Goal: Task Accomplishment & Management: Complete application form

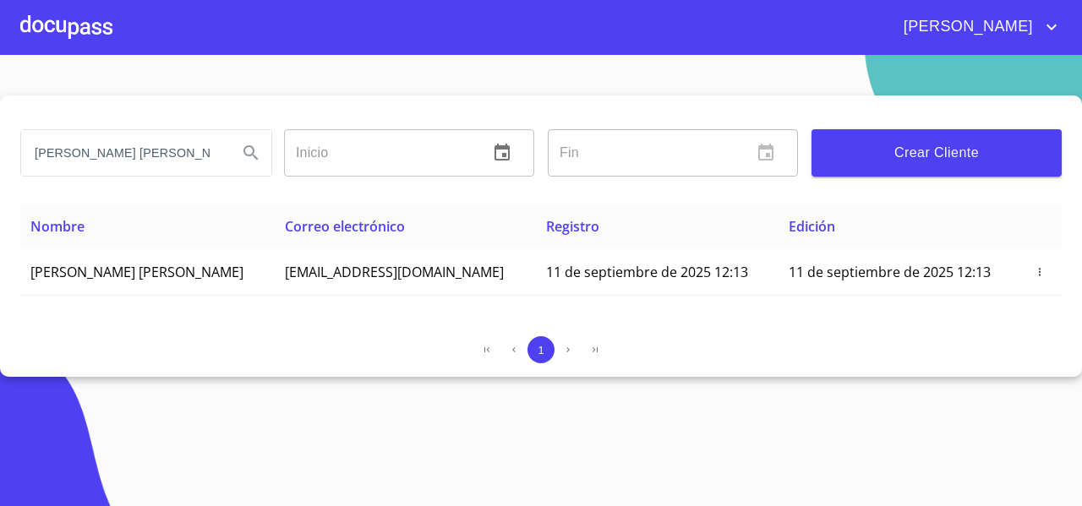
click at [76, 27] on div at bounding box center [66, 27] width 92 height 54
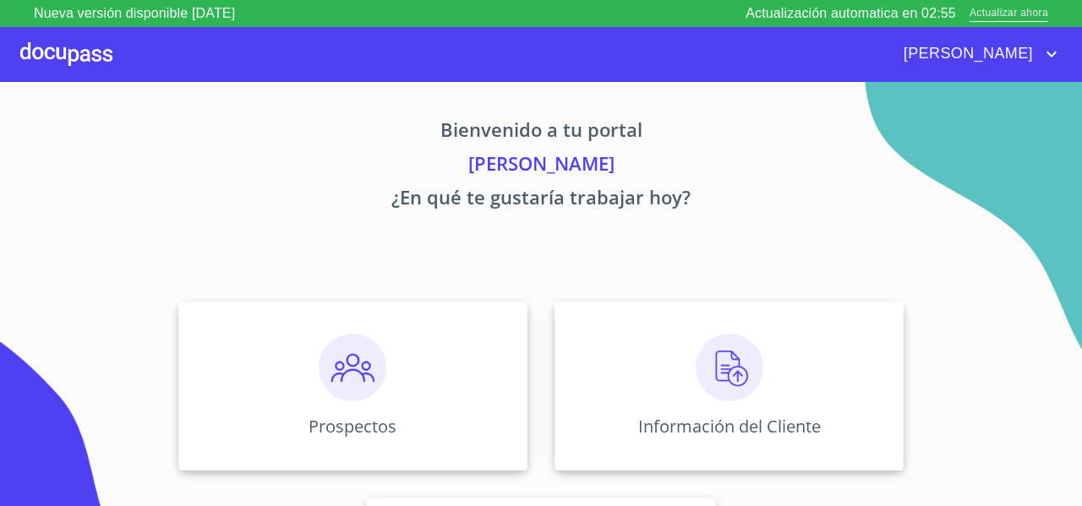
click at [1008, 17] on span "Actualizar ahora" at bounding box center [1009, 14] width 79 height 18
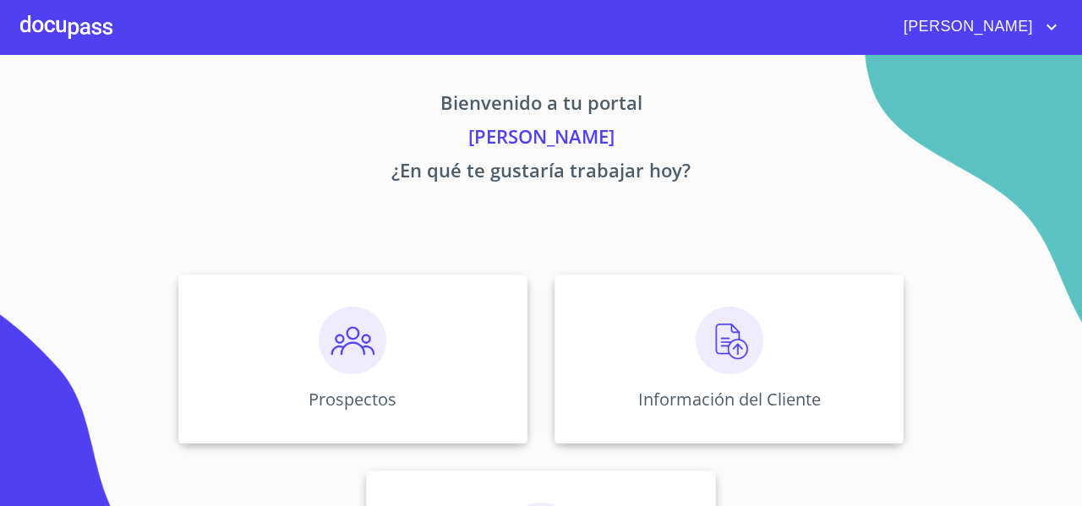
click at [325, 207] on div "Bienvenido a tu portal [PERSON_NAME] ¿En qué te gustaría trabajar hoy? Prospect…" at bounding box center [541, 352] width 1082 height 595
click at [354, 326] on img at bounding box center [353, 341] width 68 height 68
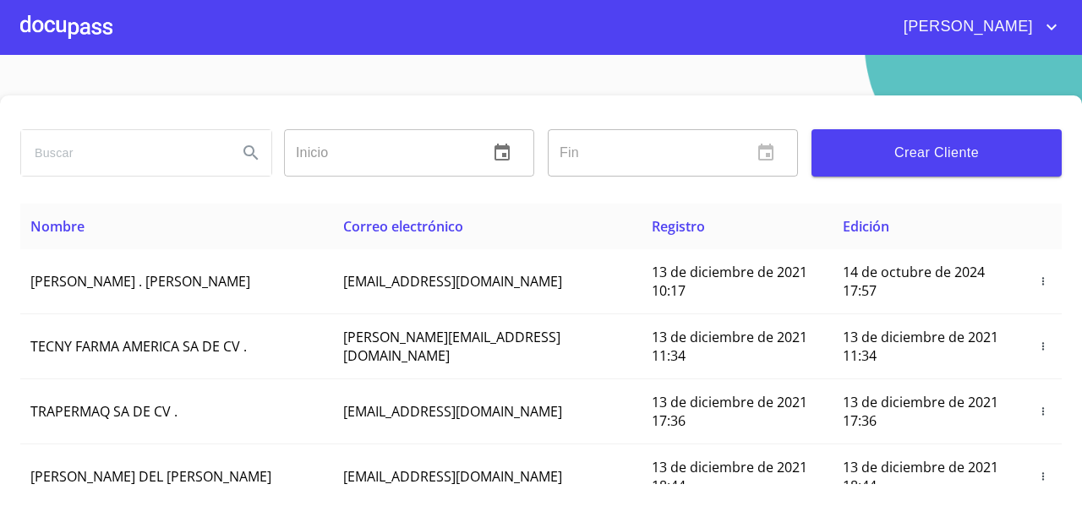
click at [64, 40] on div at bounding box center [66, 27] width 92 height 54
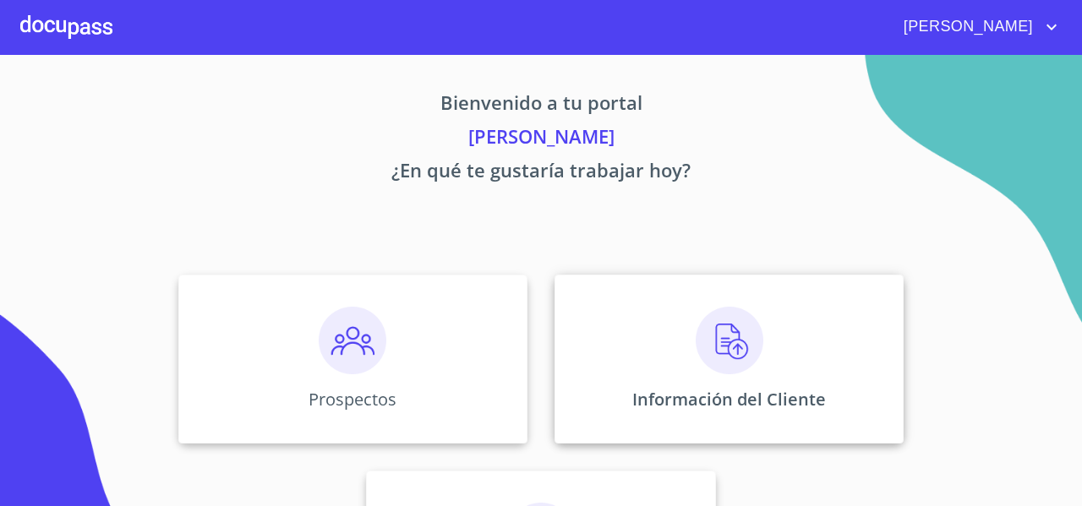
click at [651, 357] on div "Información del Cliente" at bounding box center [729, 359] width 349 height 169
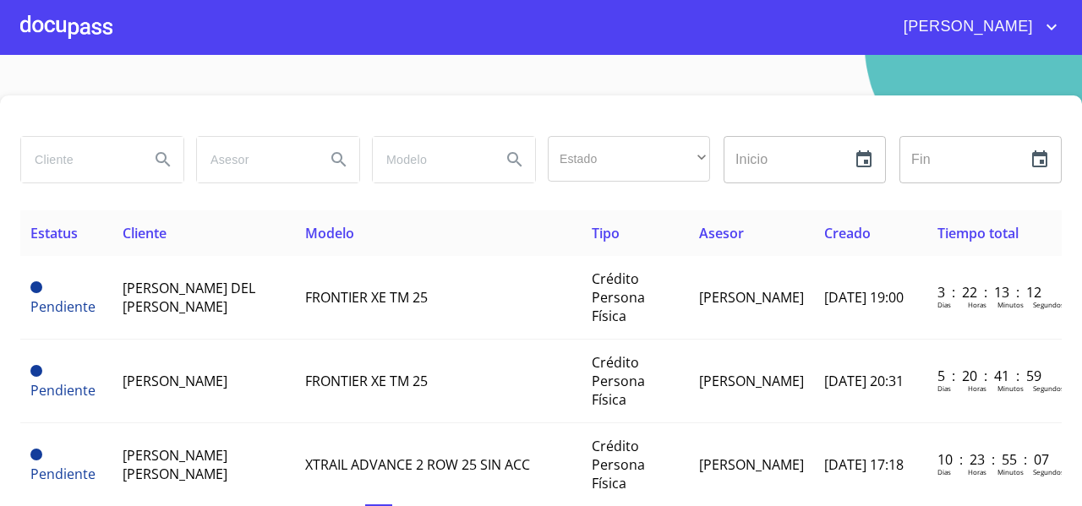
click at [75, 159] on input "search" at bounding box center [78, 160] width 115 height 46
click at [97, 146] on input "search" at bounding box center [78, 160] width 115 height 46
click at [94, 153] on input "search" at bounding box center [78, 160] width 115 height 46
type input "CAROLINA"
click at [153, 161] on icon "Search" at bounding box center [163, 160] width 20 height 20
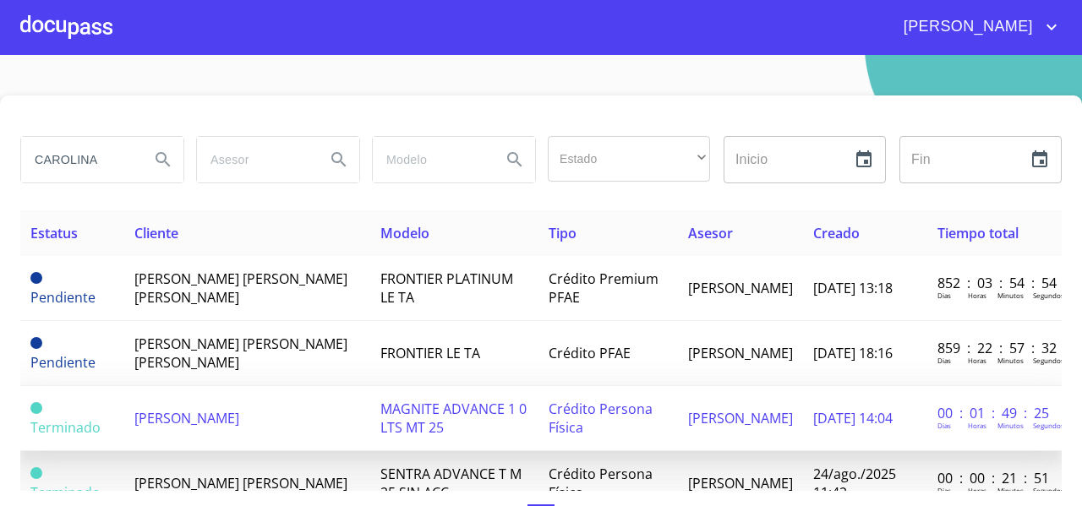
click at [239, 415] on span "[PERSON_NAME]" at bounding box center [186, 418] width 105 height 19
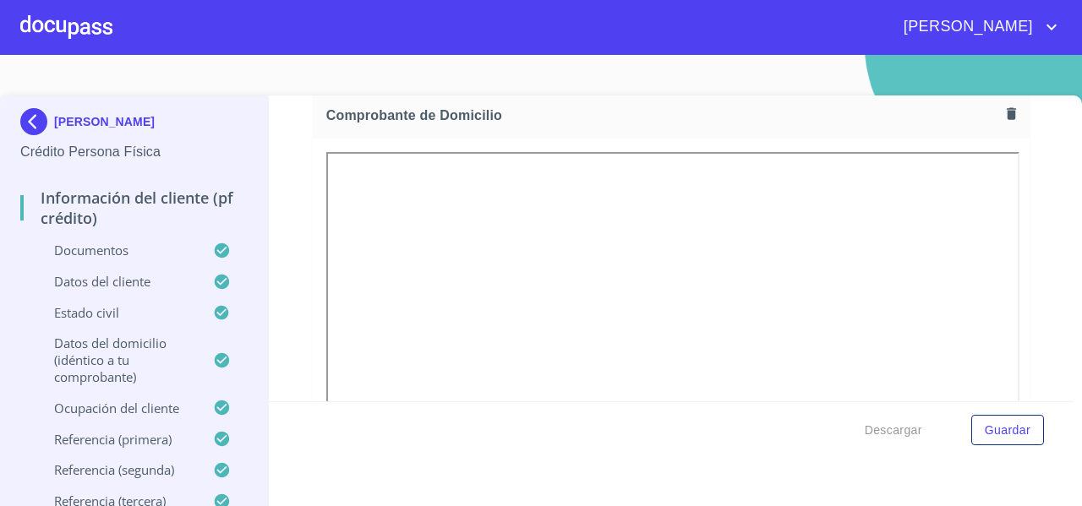
scroll to position [948, 0]
click at [82, 23] on div at bounding box center [66, 27] width 92 height 54
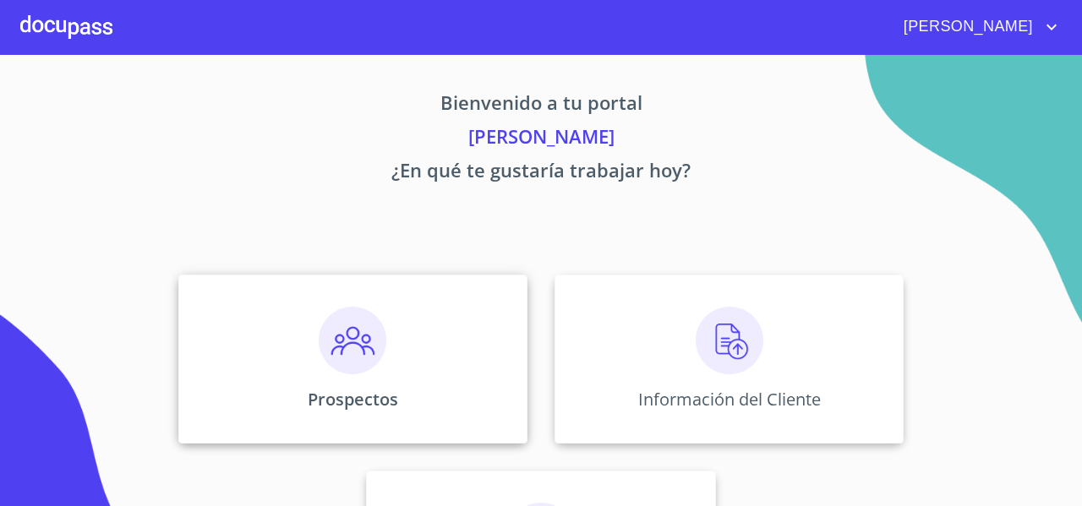
scroll to position [145, 0]
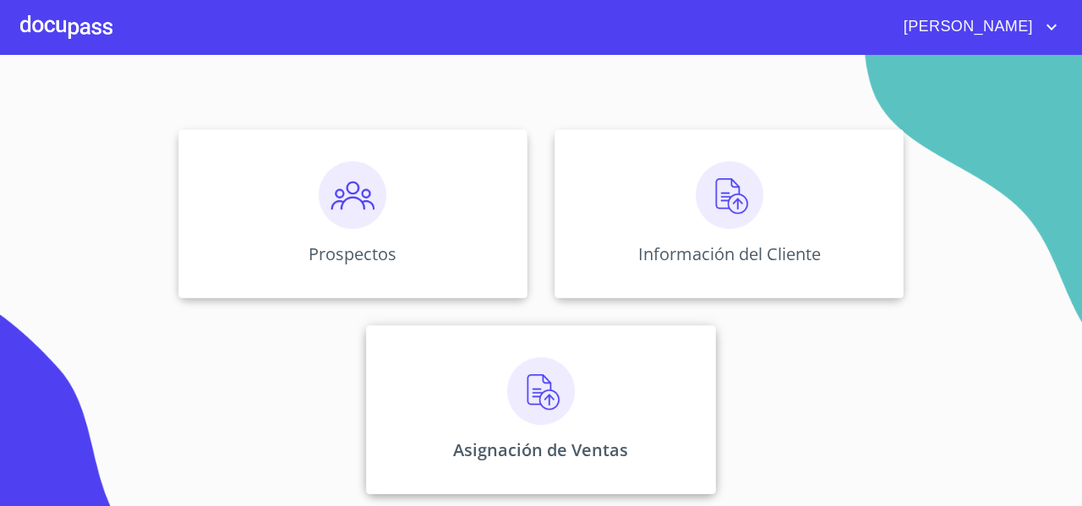
click at [413, 410] on div "Asignación de Ventas" at bounding box center [540, 409] width 349 height 169
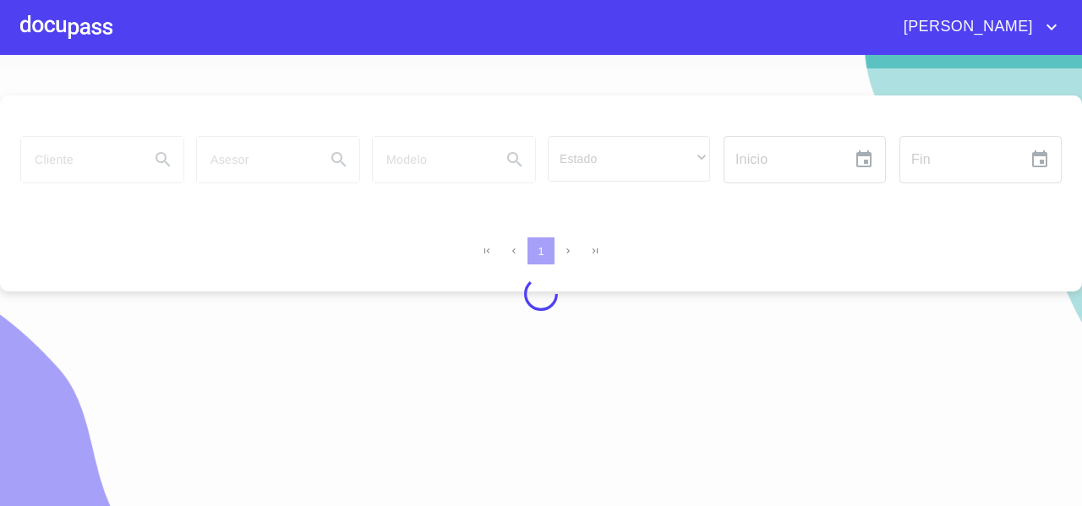
click at [60, 196] on div at bounding box center [541, 293] width 1082 height 451
click at [52, 181] on div at bounding box center [541, 293] width 1082 height 451
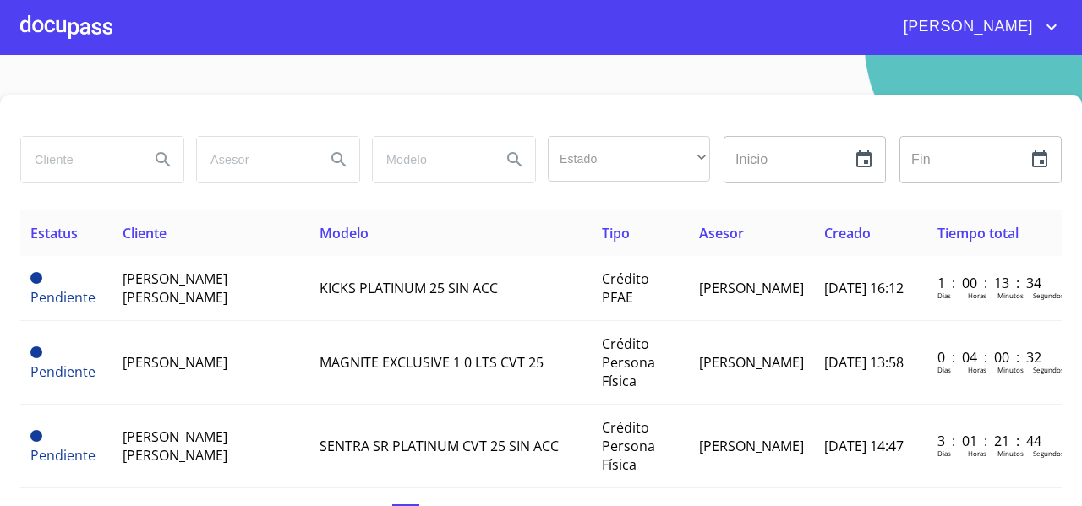
click at [51, 179] on input "search" at bounding box center [78, 160] width 115 height 46
click at [51, 178] on input "search" at bounding box center [78, 160] width 115 height 46
type input "[PERSON_NAME]"
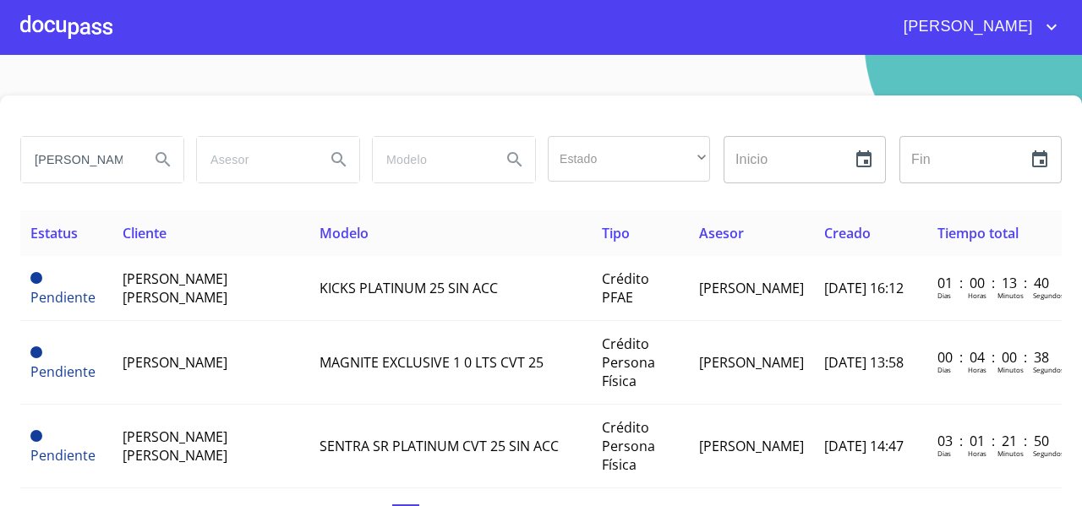
click at [148, 157] on button "Search" at bounding box center [163, 159] width 41 height 41
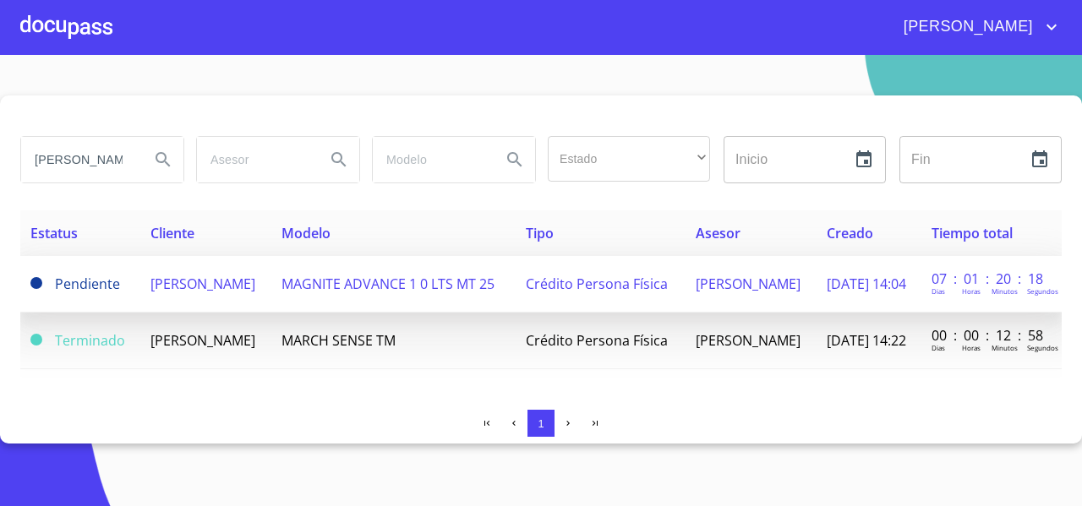
click at [228, 301] on td "[PERSON_NAME]" at bounding box center [205, 284] width 131 height 57
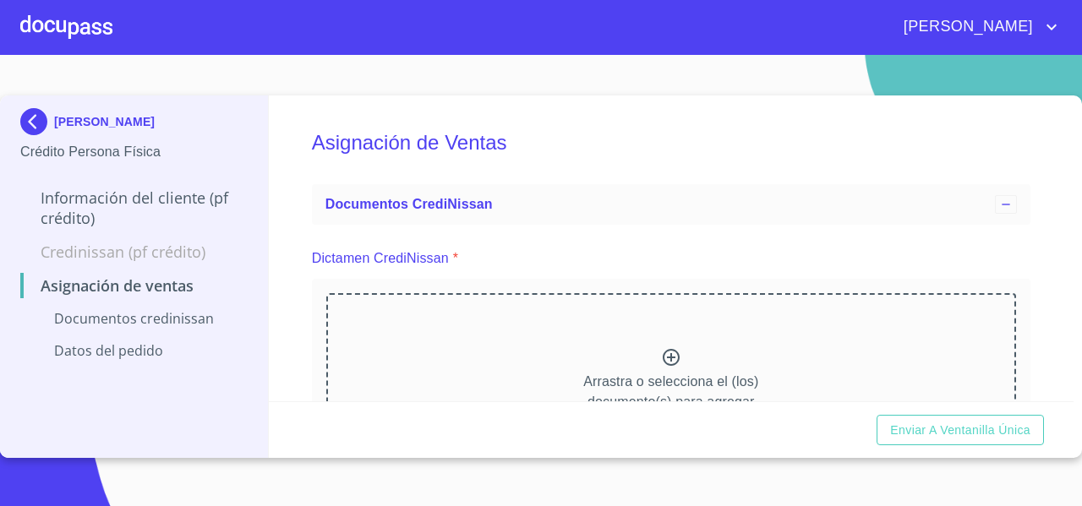
click at [587, 311] on div "Arrastra o selecciona el (los) documento(s) para agregar" at bounding box center [671, 379] width 690 height 172
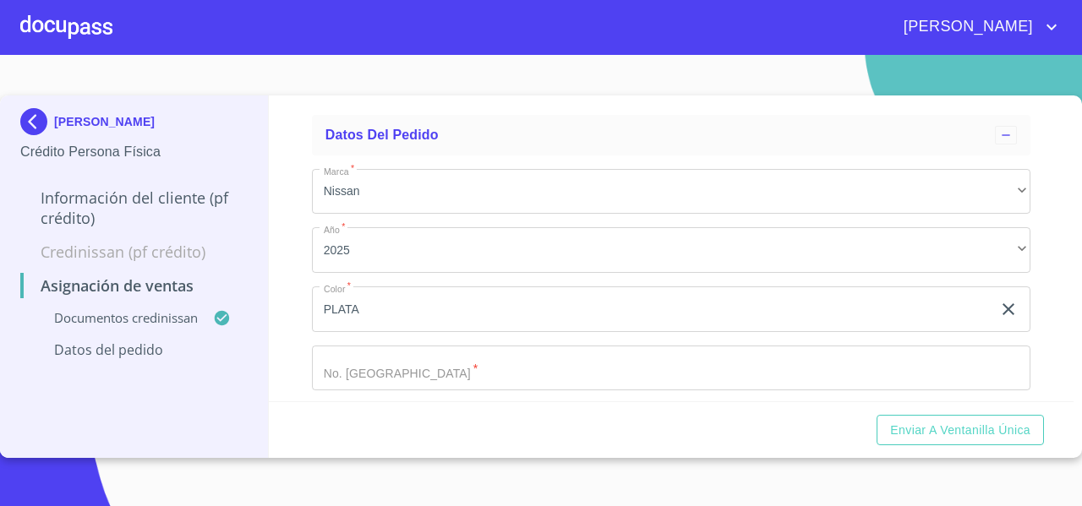
scroll to position [548, 0]
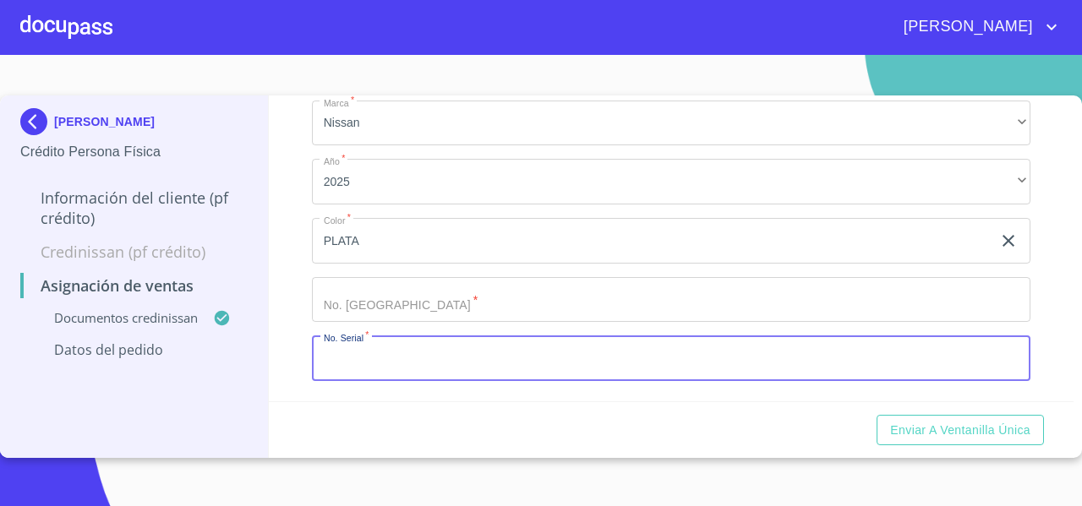
click at [339, 362] on input "Marca   *" at bounding box center [671, 359] width 719 height 46
paste input "[US_VEHICLE_IDENTIFICATION_NUMBER]"
type input "[US_VEHICLE_IDENTIFICATION_NUMBER]"
click at [347, 320] on input "Marca   *" at bounding box center [671, 300] width 719 height 46
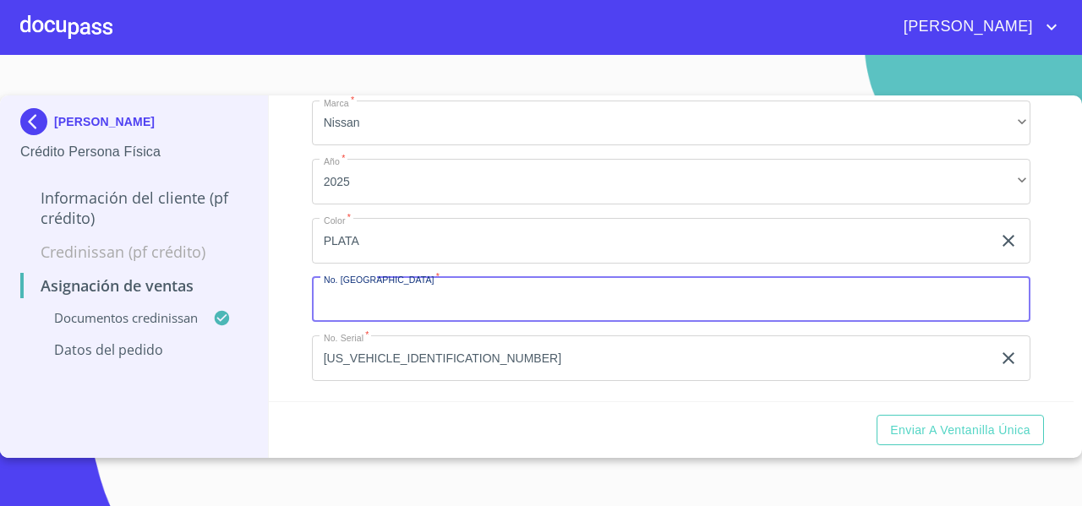
click at [372, 307] on input "Marca   *" at bounding box center [671, 300] width 719 height 46
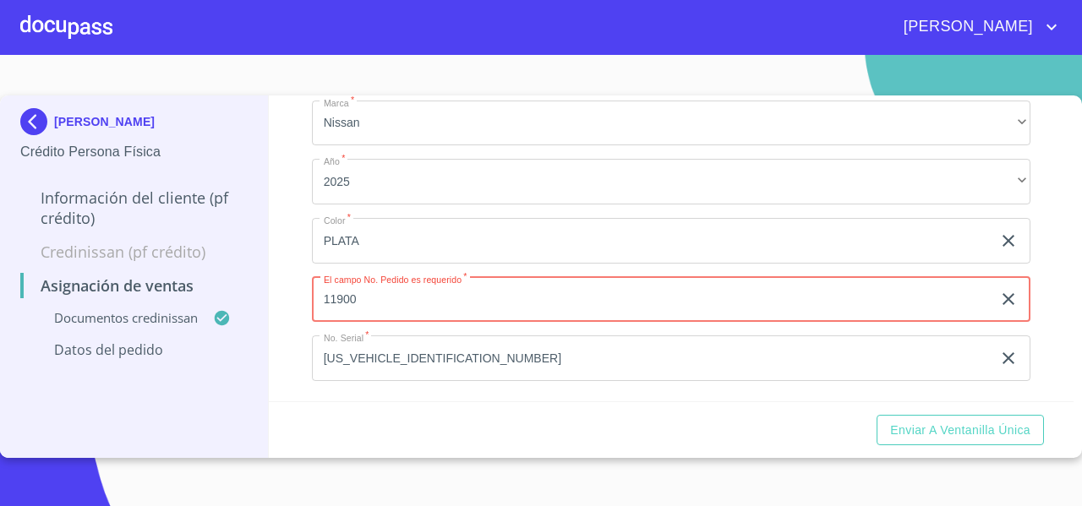
type input "11900"
click at [295, 307] on div "Asignación de Ventas Documentos CrediNissan Dictamen CrediNissan * Dictamen Cre…" at bounding box center [672, 249] width 806 height 306
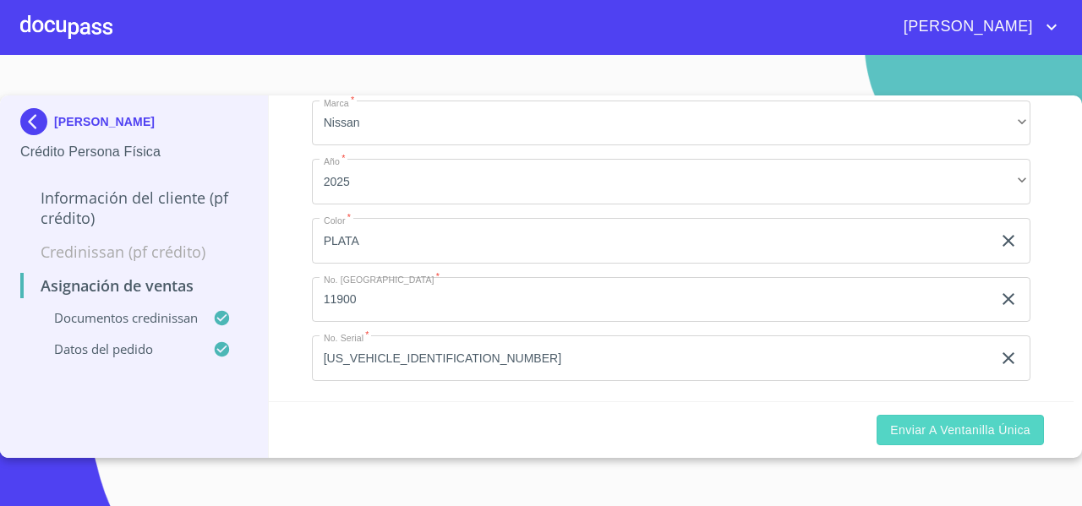
click at [887, 427] on button "Enviar a Ventanilla única" at bounding box center [960, 430] width 167 height 31
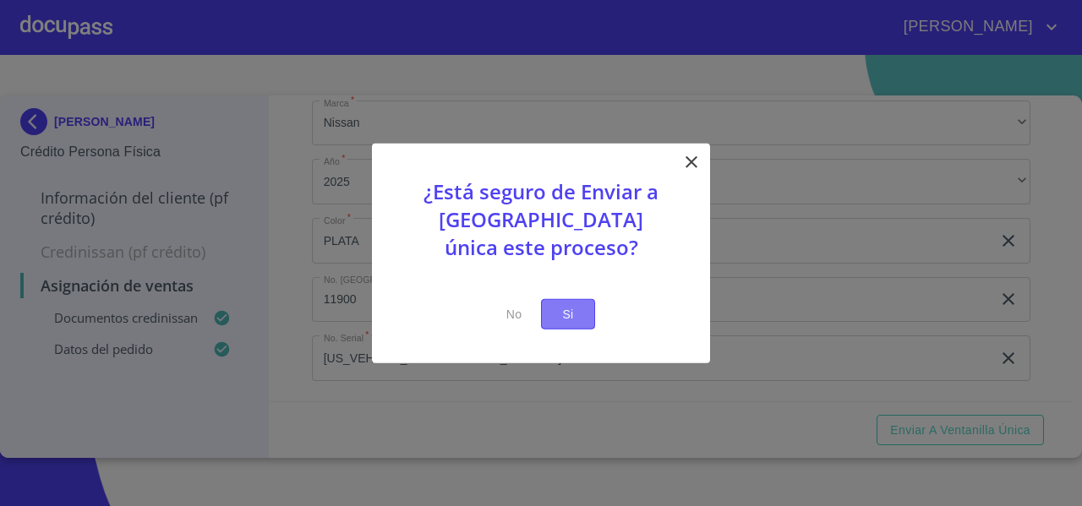
click at [575, 310] on span "Si" at bounding box center [568, 313] width 27 height 21
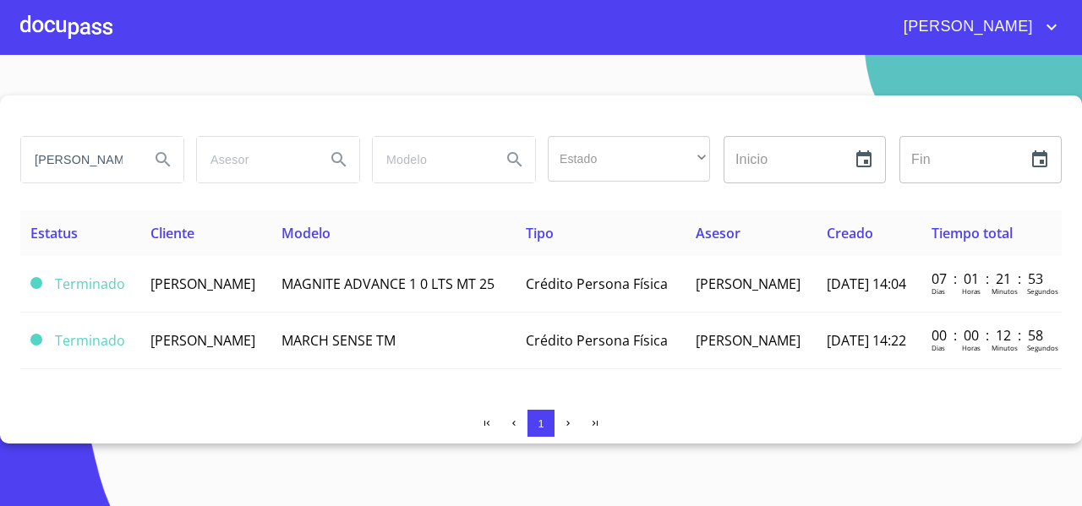
click at [83, 27] on div at bounding box center [66, 27] width 92 height 54
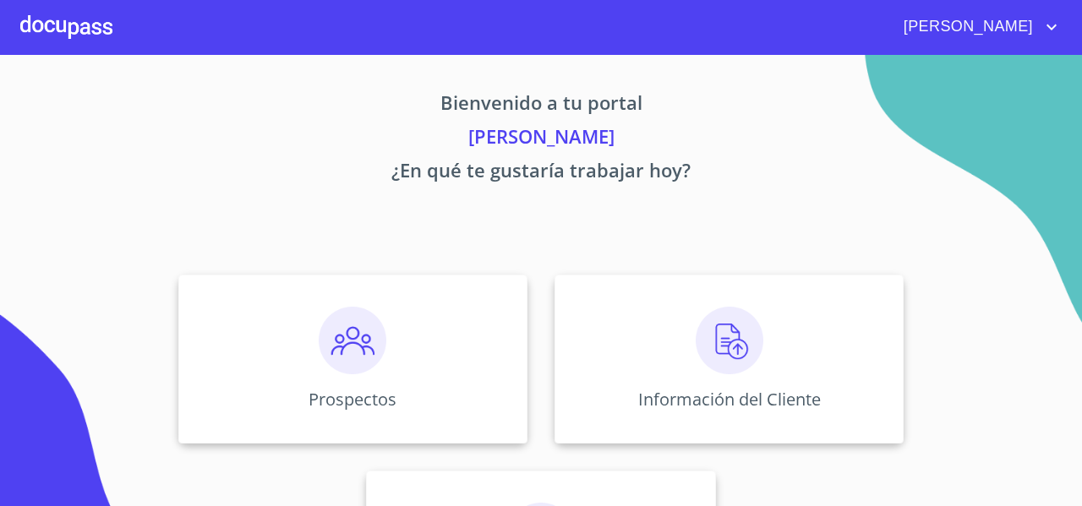
scroll to position [145, 0]
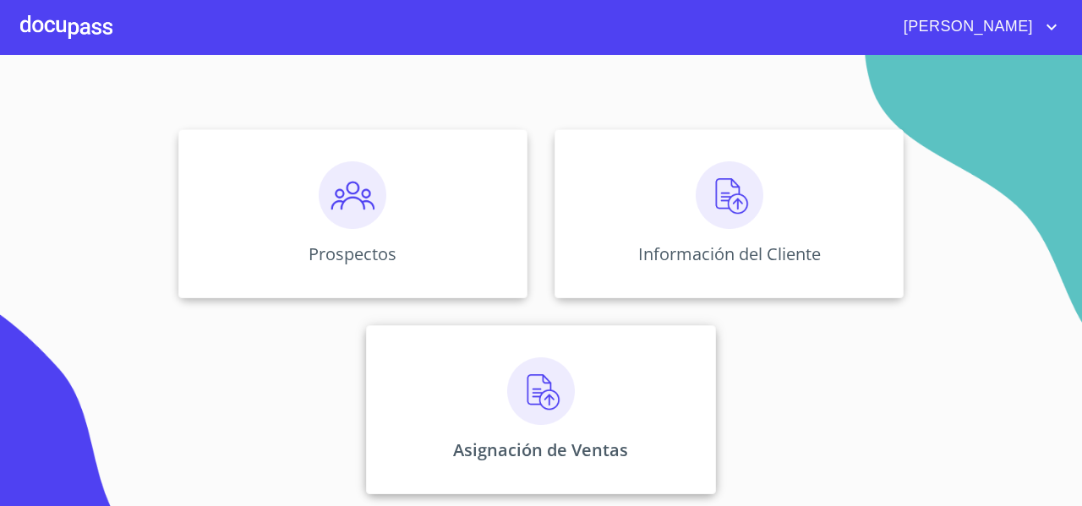
click at [509, 391] on img at bounding box center [541, 392] width 68 height 68
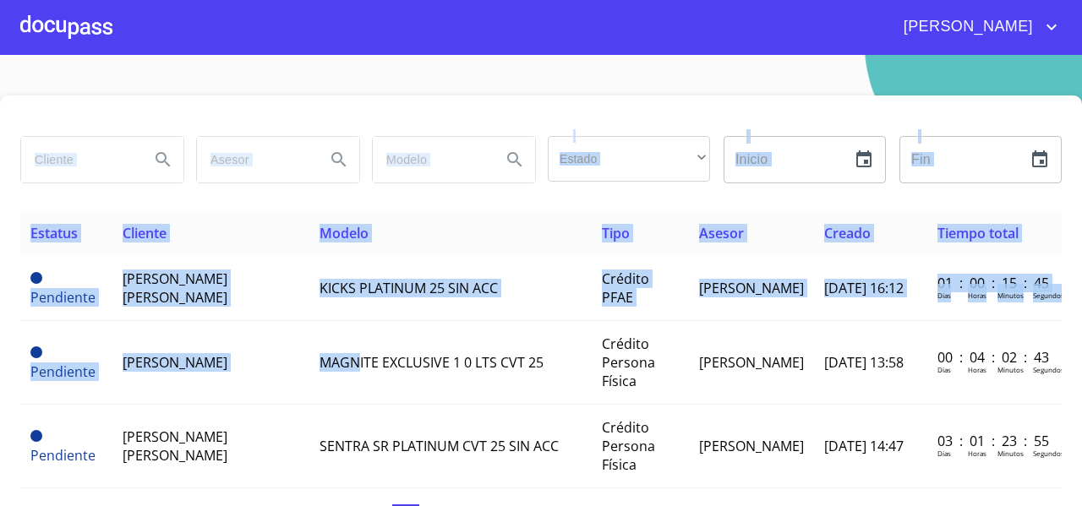
drag, startPoint x: 334, startPoint y: 323, endPoint x: 68, endPoint y: 148, distance: 318.6
click at [68, 148] on div "Estado ​ ​ Inicio ​ Fin ​ Estatus Cliente Modelo Tipo Asesor Creado Tiempo tota…" at bounding box center [541, 317] width 1082 height 443
click at [90, 164] on input "search" at bounding box center [78, 160] width 115 height 46
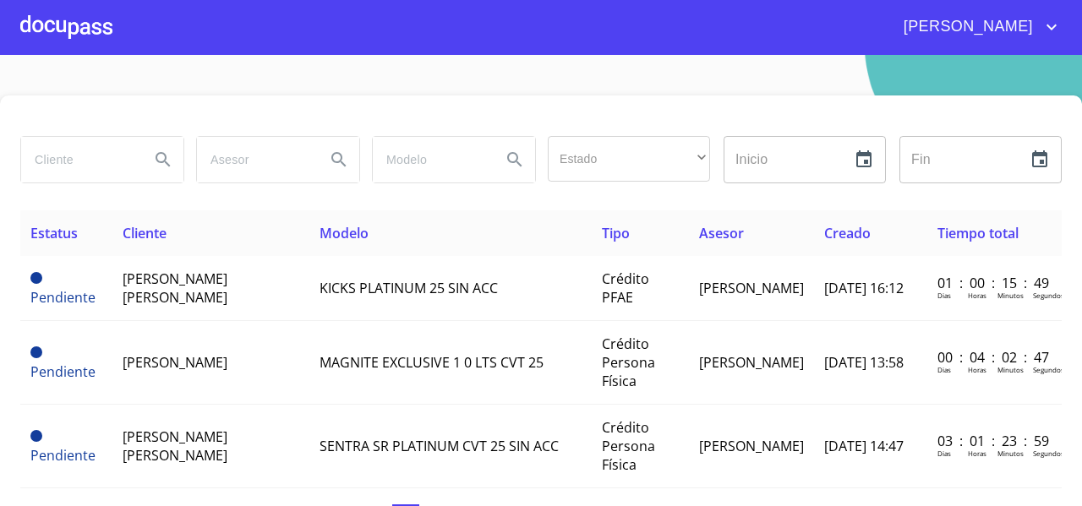
drag, startPoint x: 90, startPoint y: 164, endPoint x: 51, endPoint y: 177, distance: 40.9
click at [51, 177] on input "search" at bounding box center [78, 160] width 115 height 46
click at [64, 159] on input "search" at bounding box center [78, 160] width 115 height 46
type input "C"
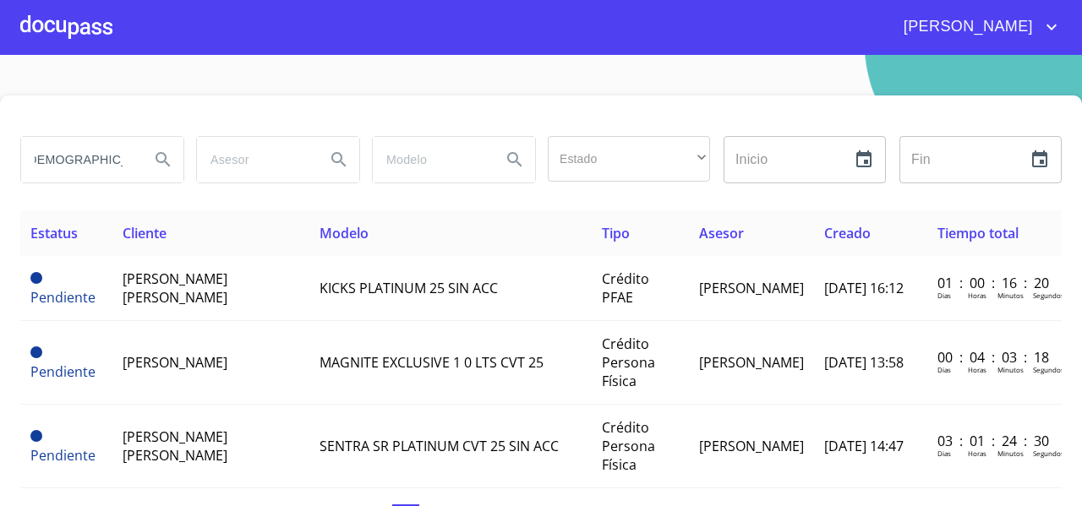
type input "[DEMOGRAPHIC_DATA][PERSON_NAME]"
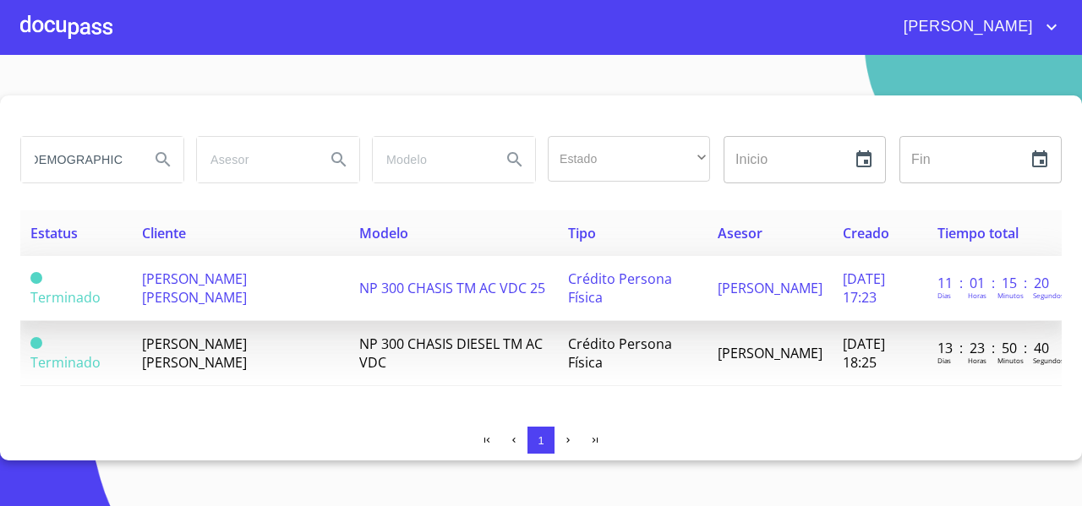
scroll to position [0, 0]
click at [182, 290] on span "[PERSON_NAME] [PERSON_NAME]" at bounding box center [194, 288] width 105 height 37
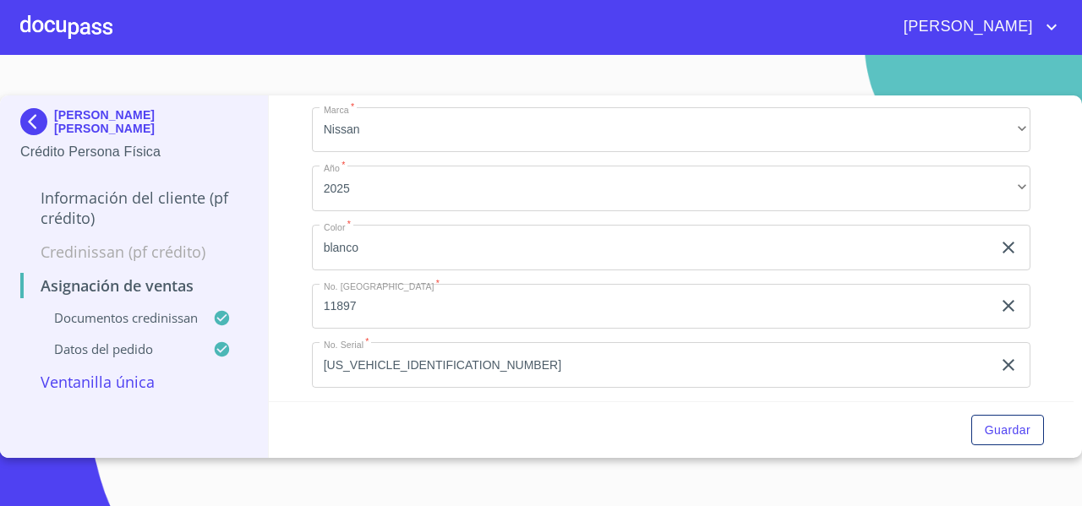
scroll to position [561, 0]
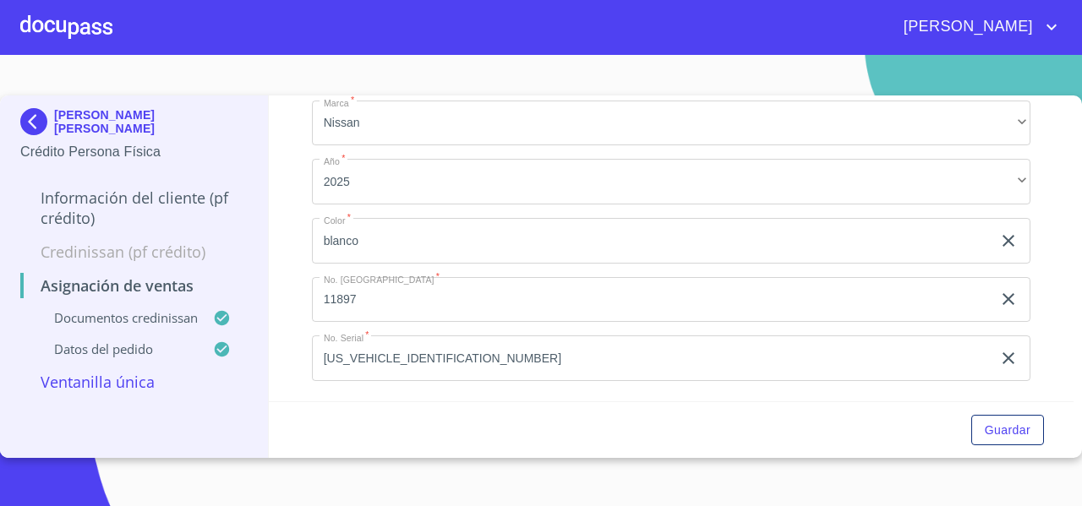
click at [24, 110] on img at bounding box center [37, 121] width 34 height 27
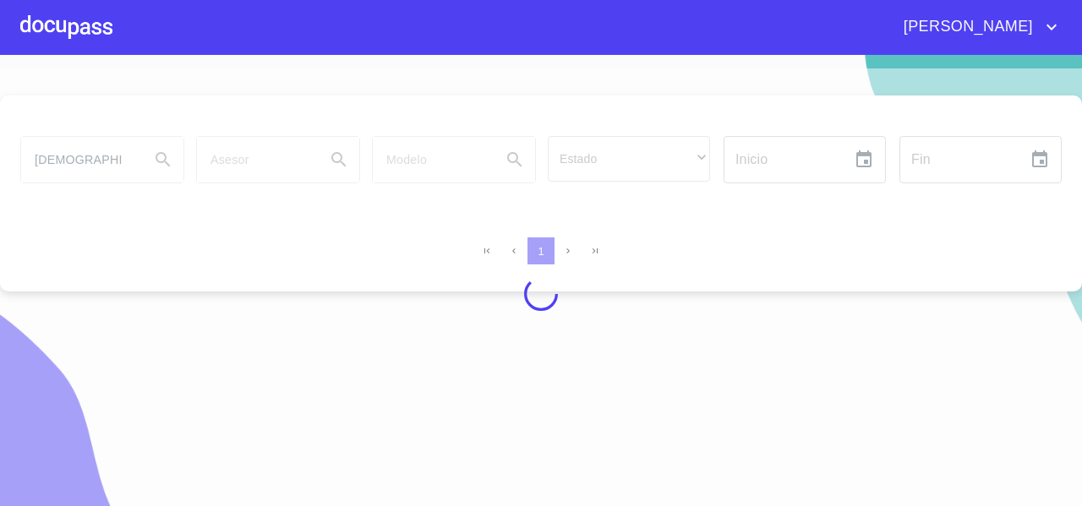
click at [72, 31] on div at bounding box center [66, 27] width 92 height 54
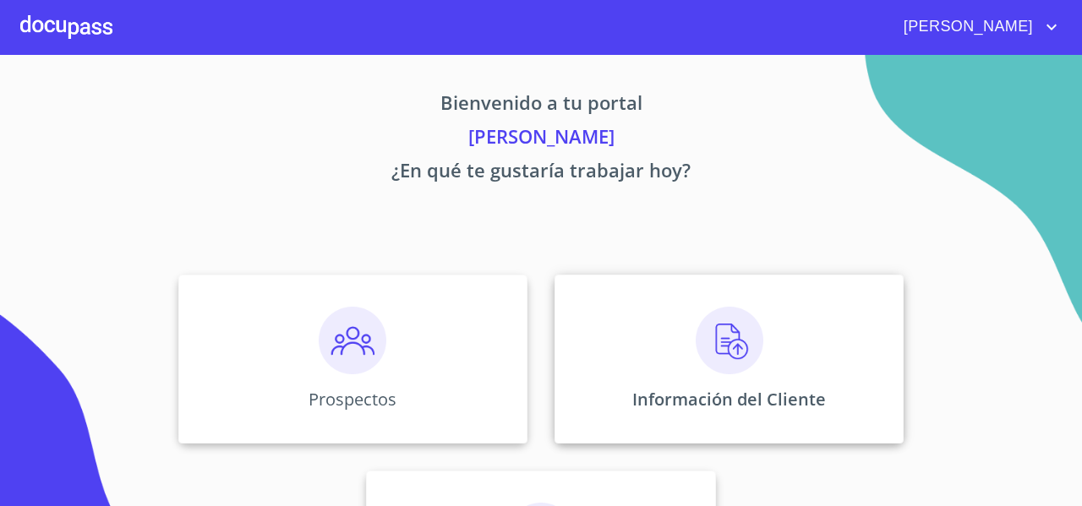
click at [582, 309] on div "Información del Cliente" at bounding box center [729, 359] width 349 height 169
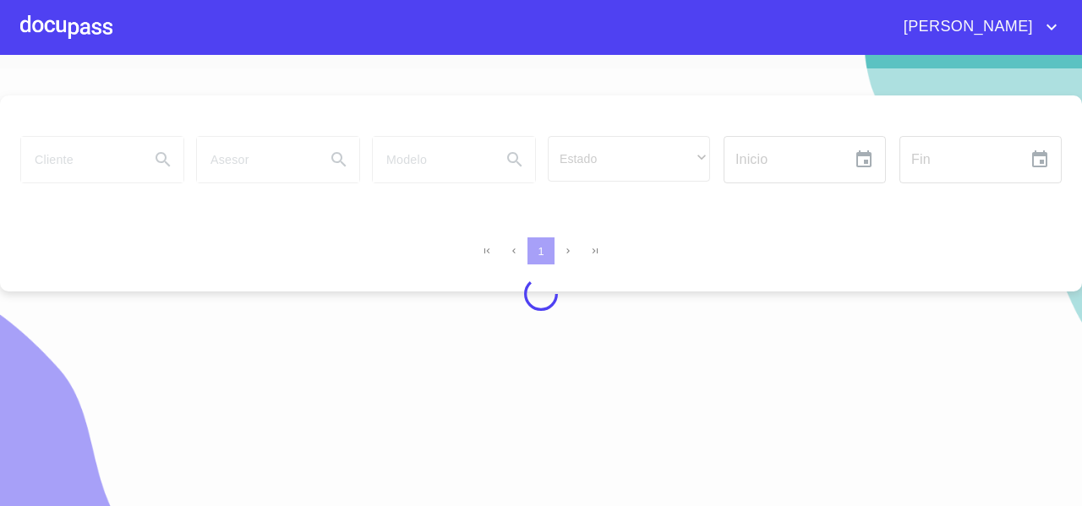
click at [54, 167] on div at bounding box center [541, 293] width 1082 height 451
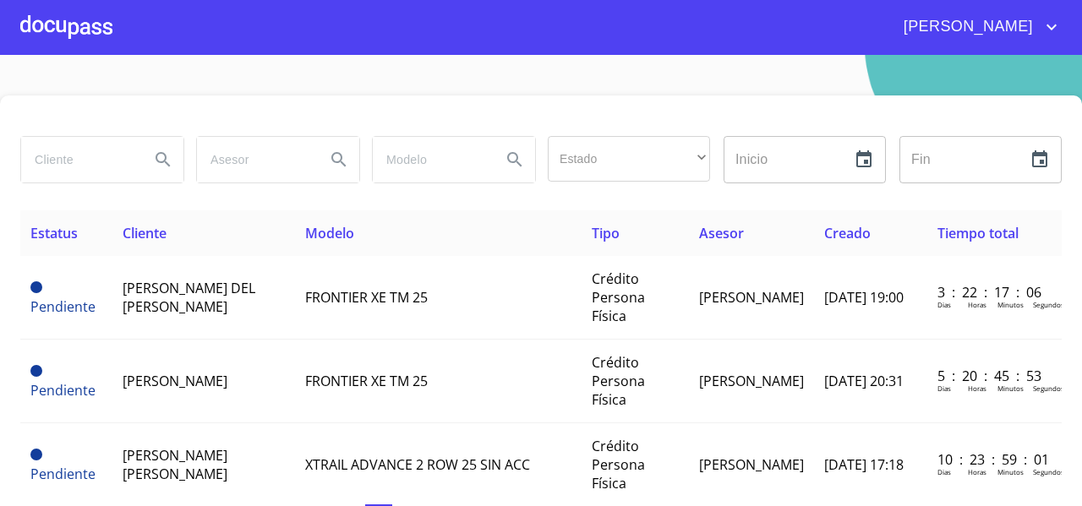
click at [57, 165] on input "search" at bounding box center [78, 160] width 115 height 46
type input "[DEMOGRAPHIC_DATA][PERSON_NAME]"
click at [164, 163] on icon "Search" at bounding box center [163, 159] width 14 height 14
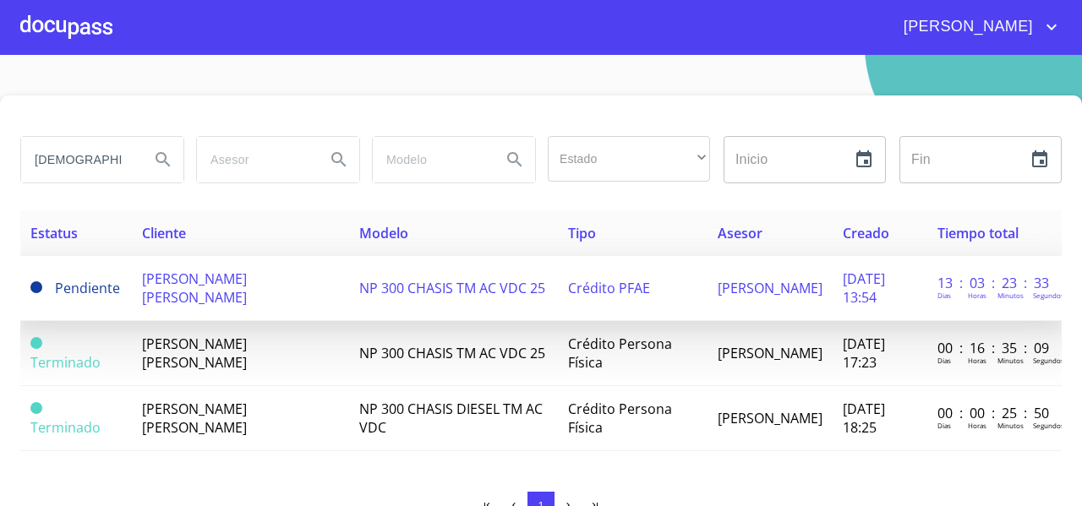
click at [247, 285] on span "[PERSON_NAME] [PERSON_NAME]" at bounding box center [194, 288] width 105 height 37
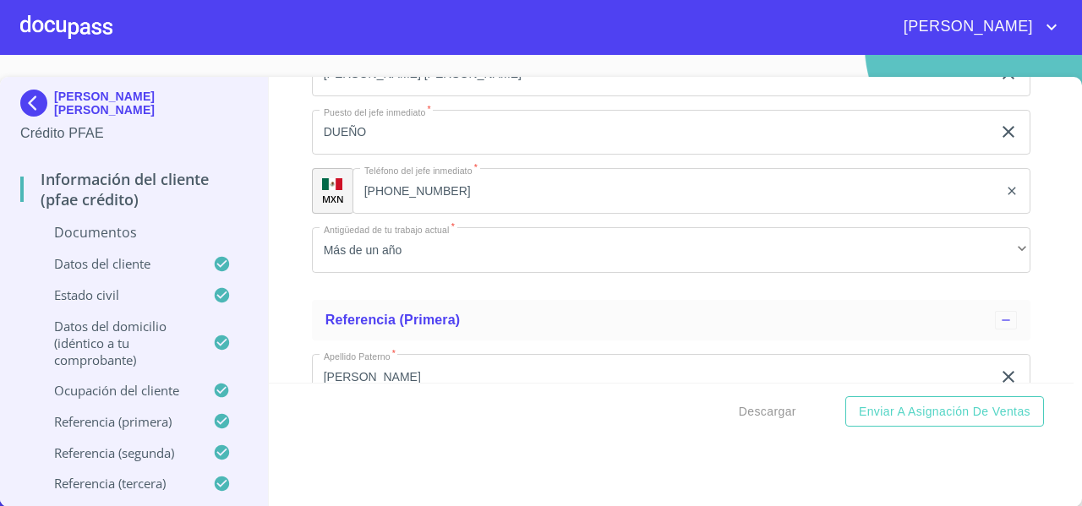
scroll to position [5775, 0]
click at [59, 35] on div at bounding box center [66, 27] width 92 height 54
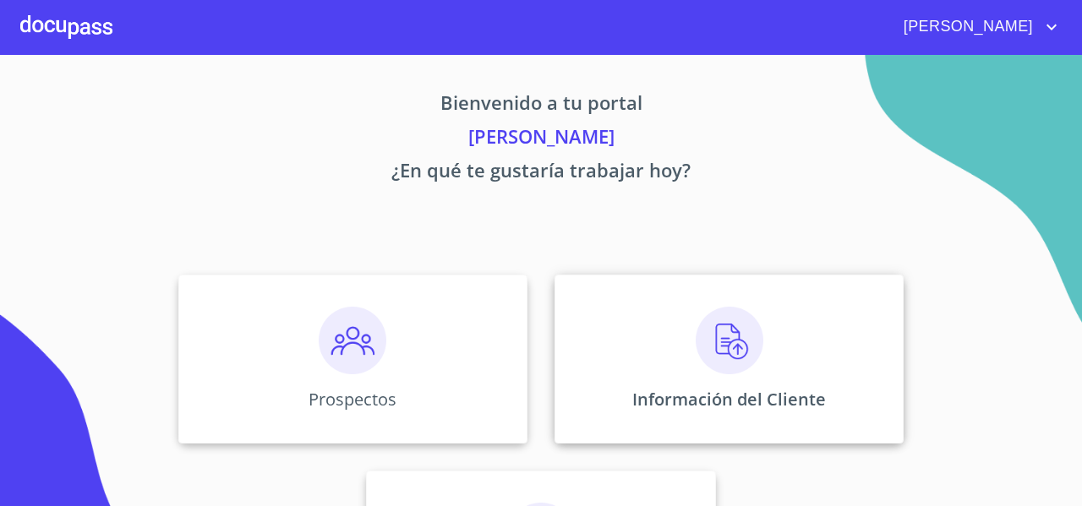
click at [598, 310] on div "Información del Cliente" at bounding box center [729, 359] width 349 height 169
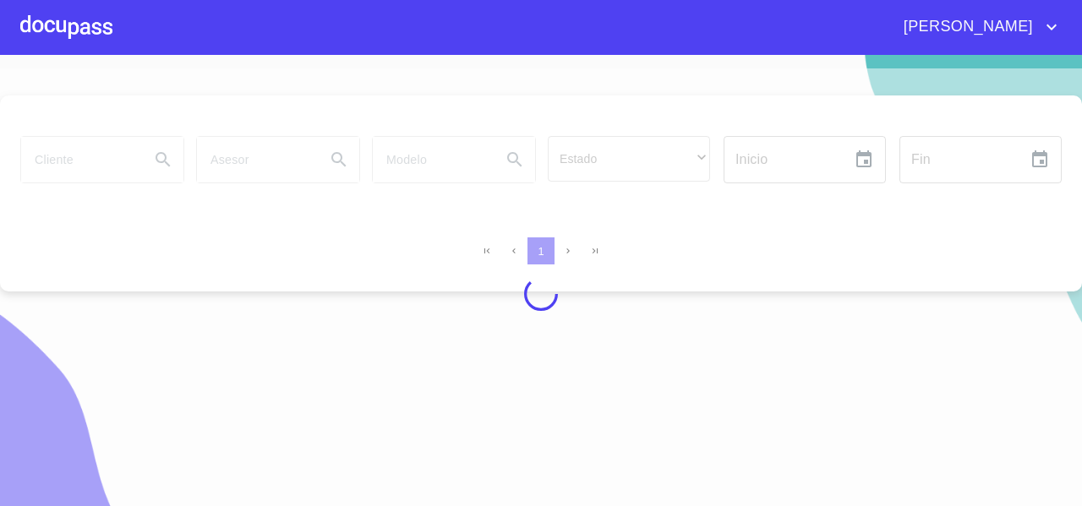
click at [81, 164] on div at bounding box center [541, 293] width 1082 height 451
click at [79, 161] on div at bounding box center [541, 293] width 1082 height 451
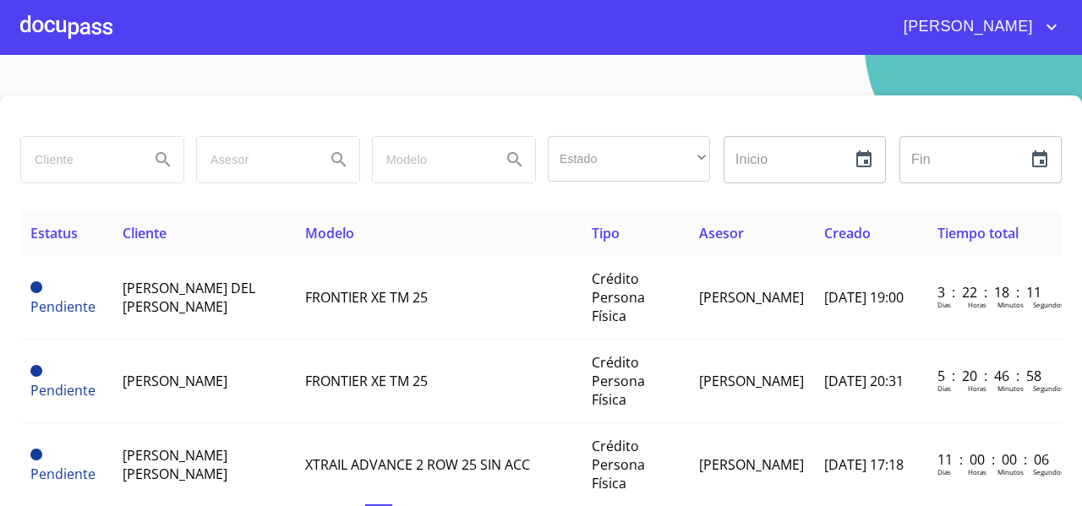
click at [79, 161] on input "search" at bounding box center [78, 160] width 115 height 46
type input "[DEMOGRAPHIC_DATA][PERSON_NAME]"
click at [160, 152] on icon "Search" at bounding box center [163, 159] width 14 height 14
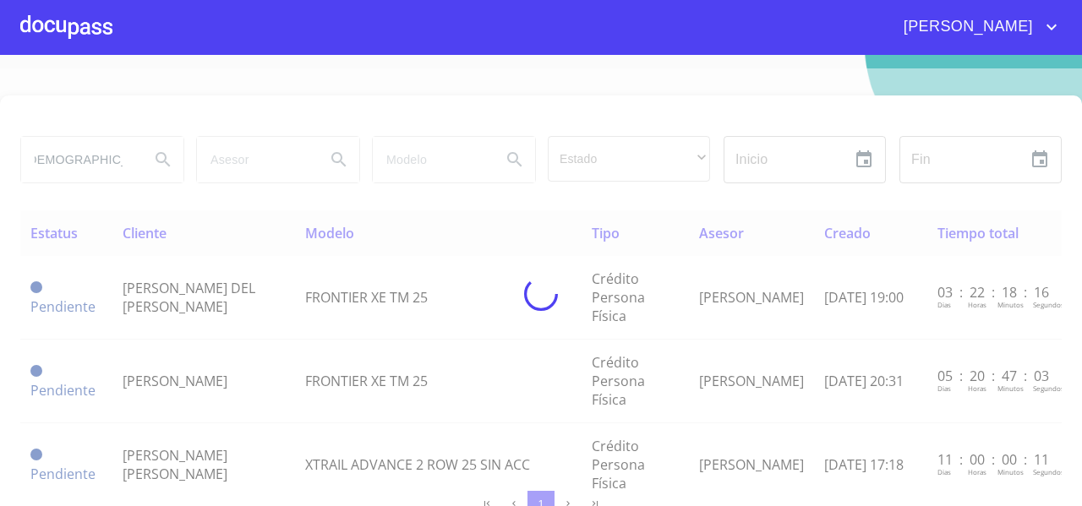
scroll to position [0, 0]
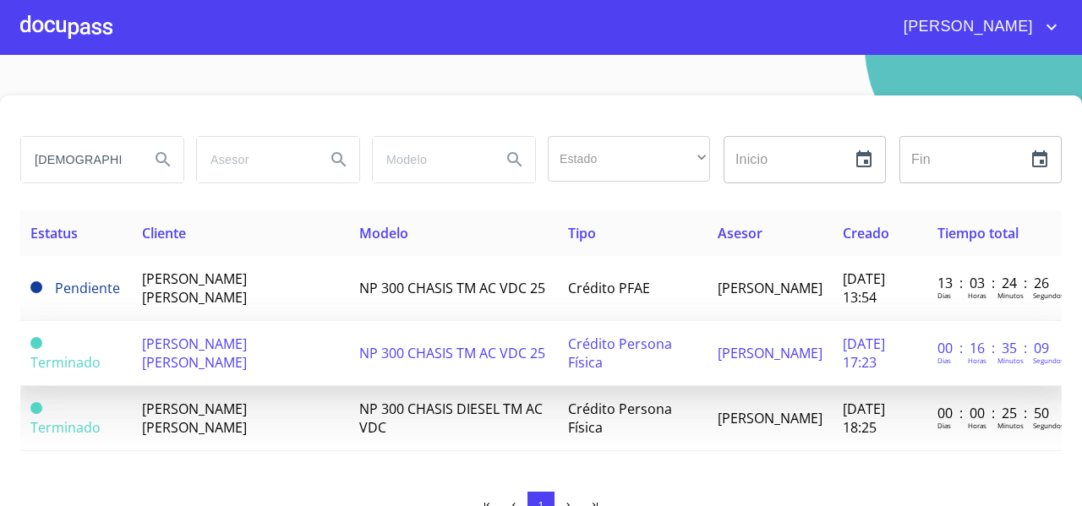
click at [407, 358] on td "NP 300 CHASIS TM AC VDC 25" at bounding box center [454, 353] width 210 height 65
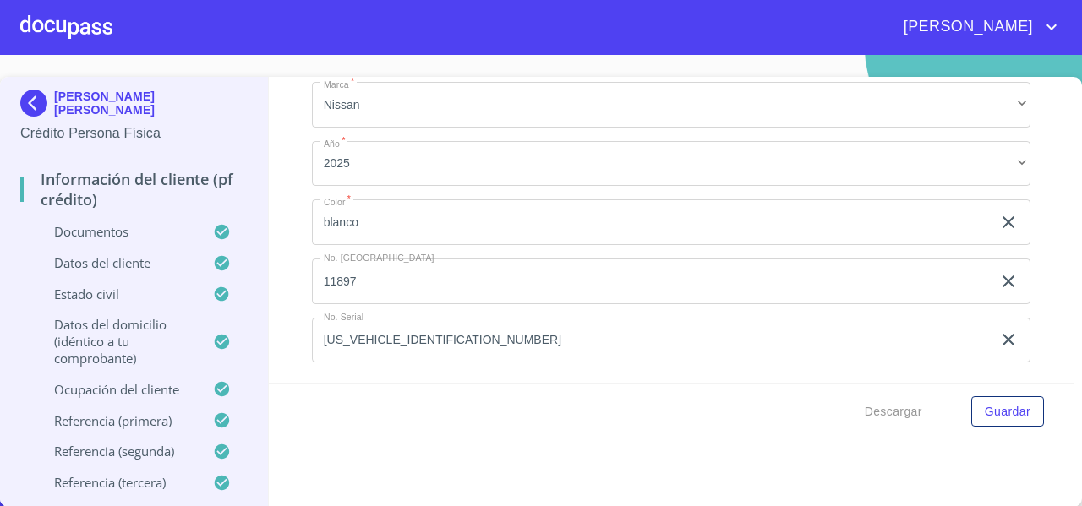
click at [54, 26] on div at bounding box center [66, 27] width 92 height 54
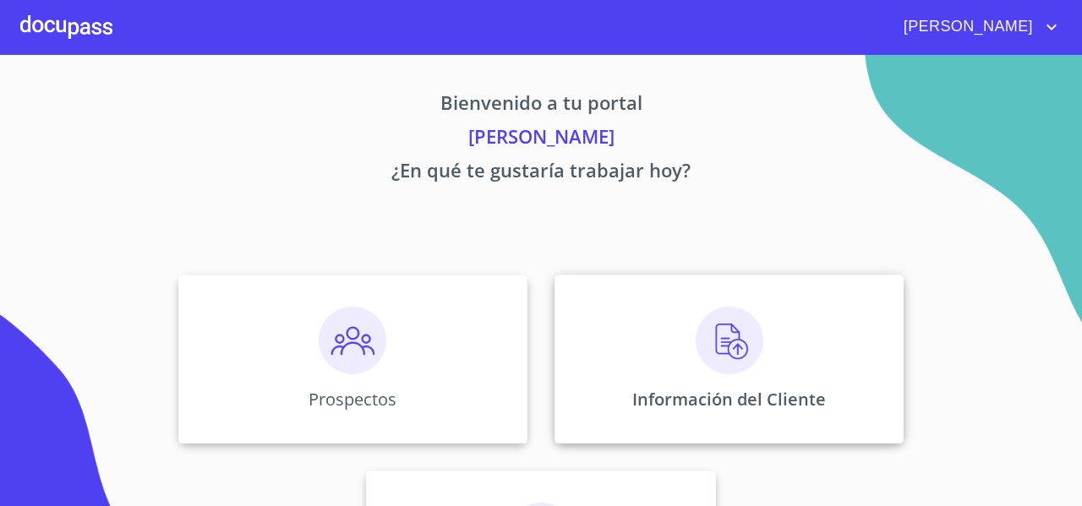
click at [666, 354] on div "Información del Cliente" at bounding box center [729, 359] width 349 height 169
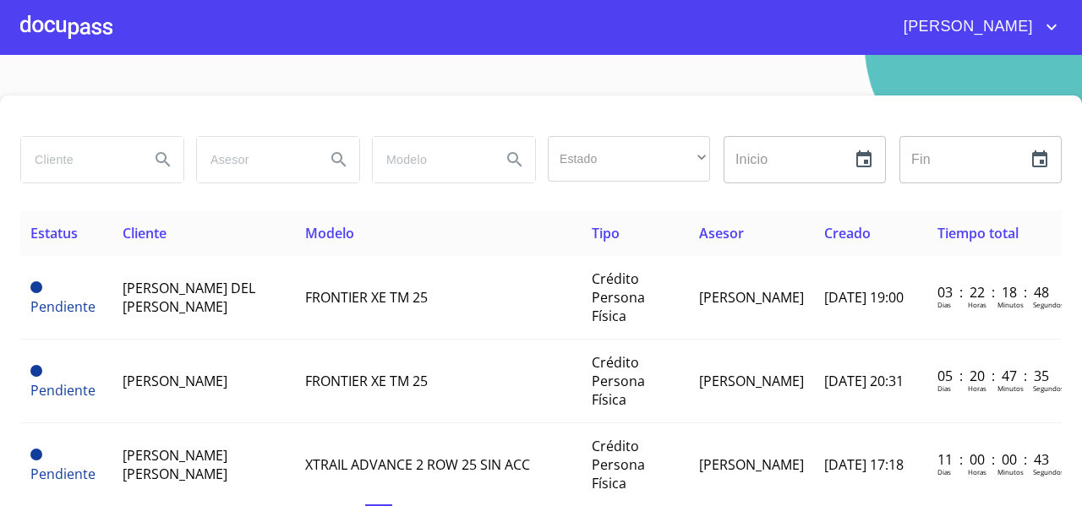
click at [47, 156] on input "search" at bounding box center [78, 160] width 115 height 46
type input "[DEMOGRAPHIC_DATA][PERSON_NAME]"
click at [162, 156] on icon "Search" at bounding box center [163, 160] width 20 height 20
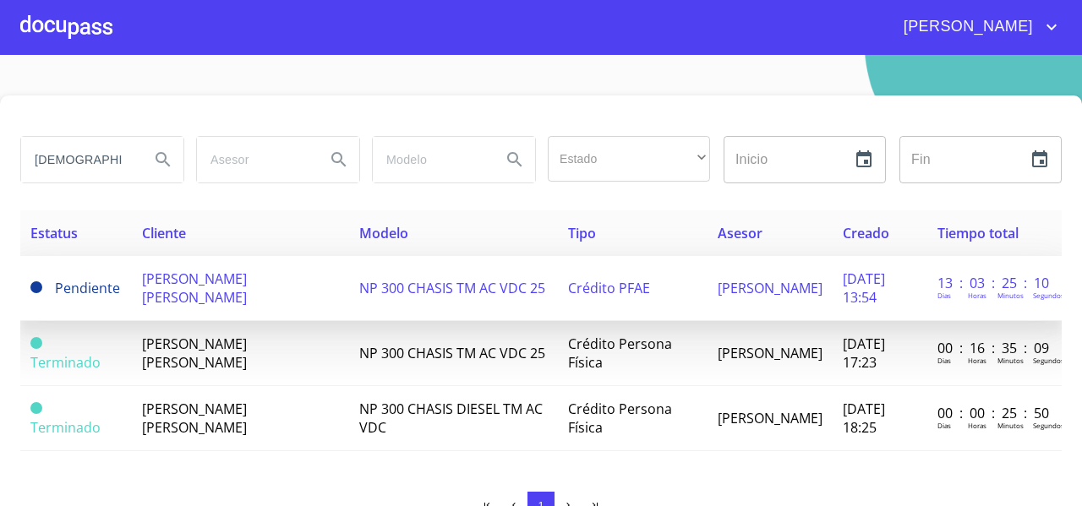
click at [295, 279] on td "[PERSON_NAME] [PERSON_NAME]" at bounding box center [240, 288] width 217 height 65
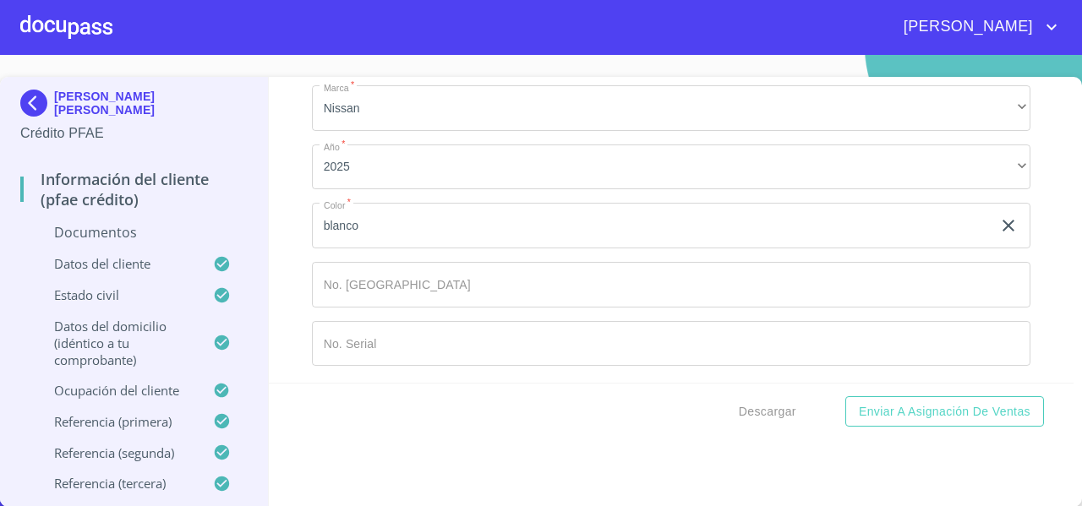
scroll to position [19, 0]
click at [998, 222] on icon "clear input" at bounding box center [1008, 226] width 20 height 20
click at [475, 214] on input "Documento de identificación   *" at bounding box center [671, 226] width 719 height 46
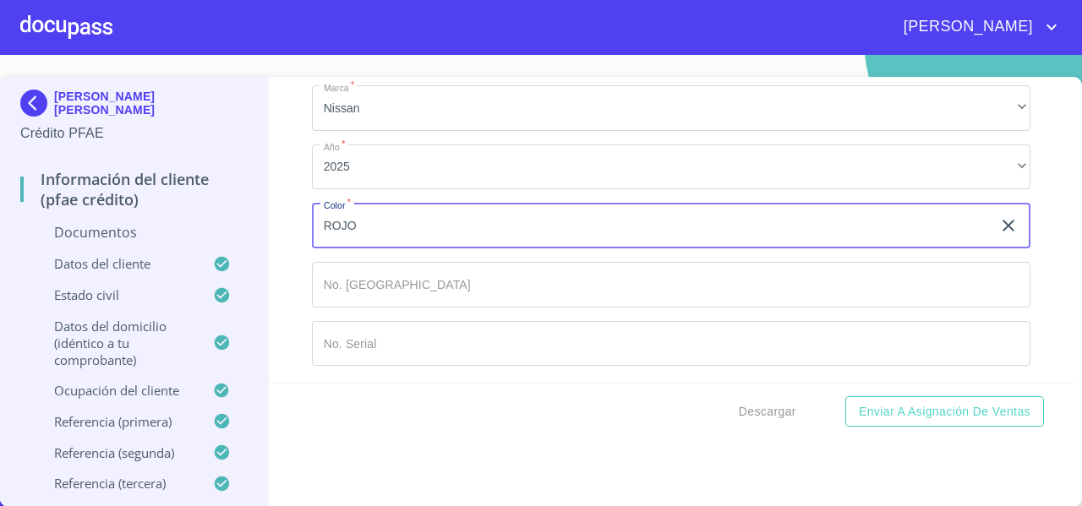
type input "ROJO"
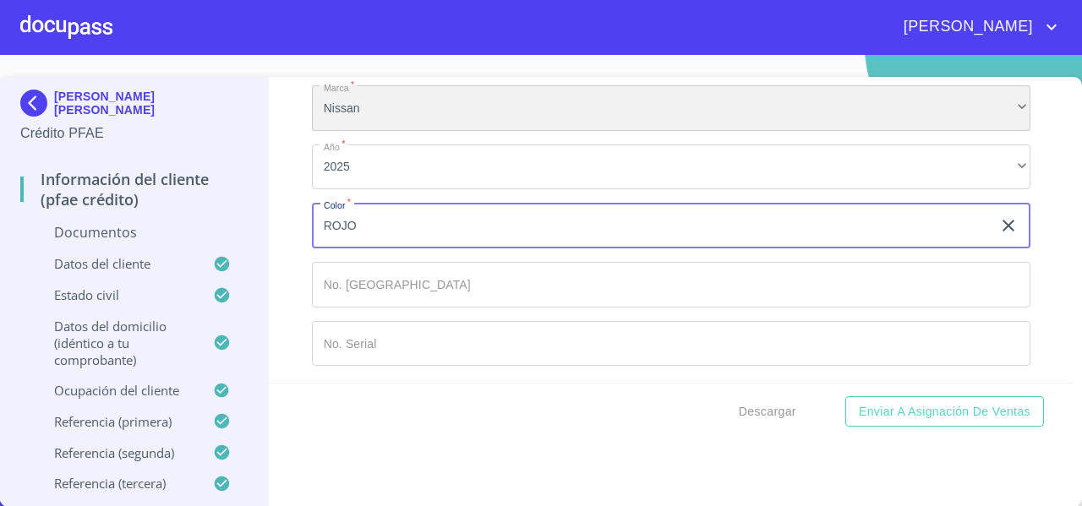
click at [385, 102] on div "Nissan" at bounding box center [671, 108] width 719 height 46
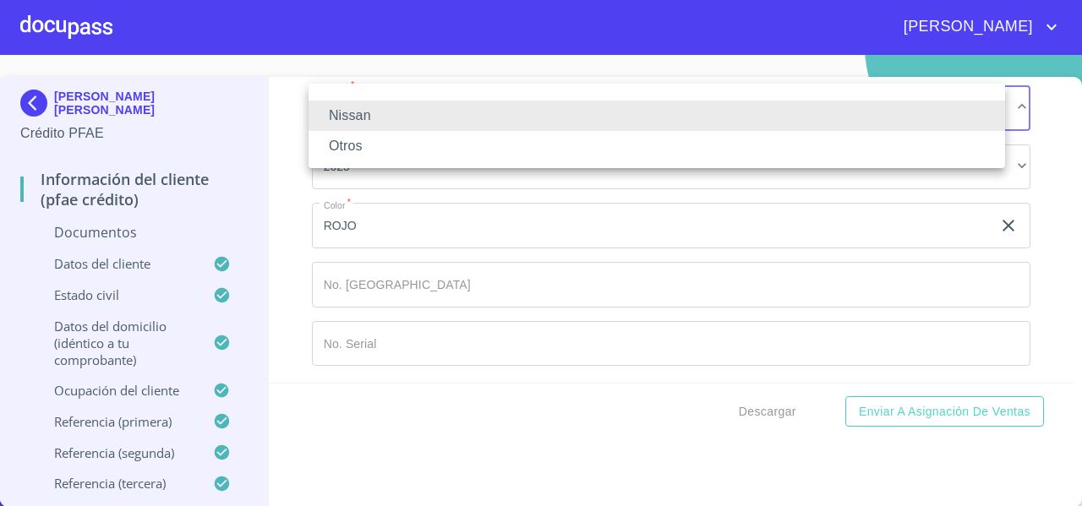
click at [264, 131] on div at bounding box center [541, 253] width 1082 height 506
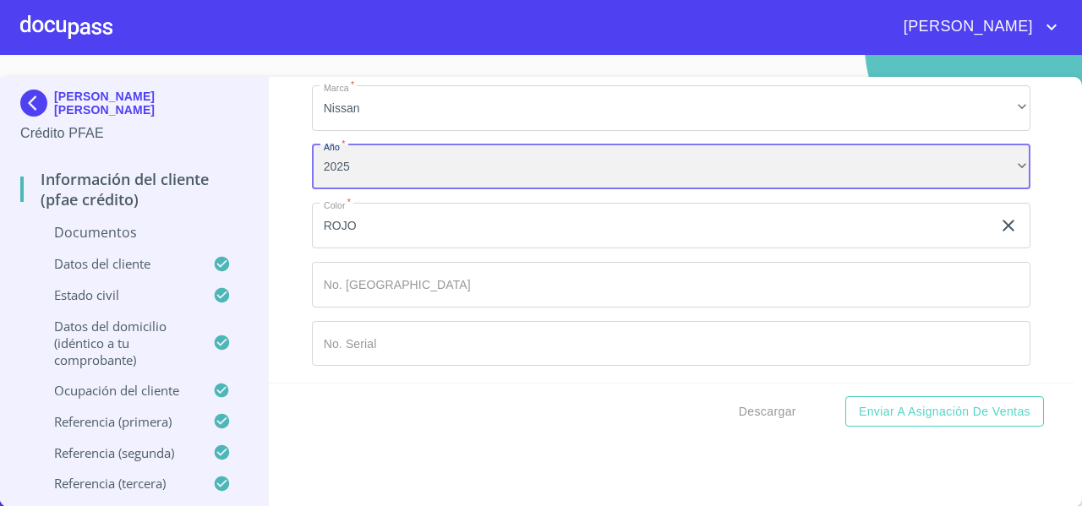
click at [373, 174] on div "2025" at bounding box center [671, 168] width 719 height 46
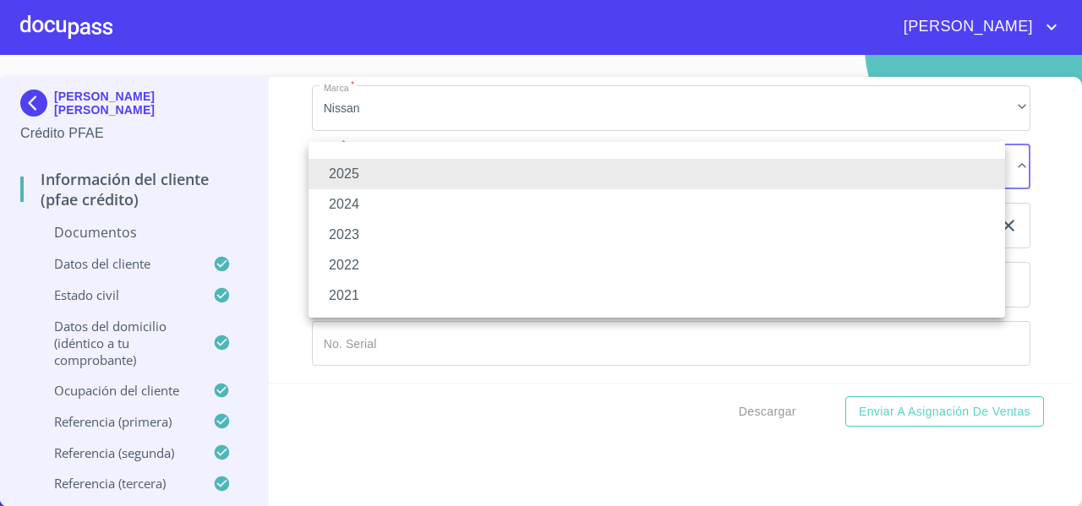
click at [289, 163] on div at bounding box center [541, 253] width 1082 height 506
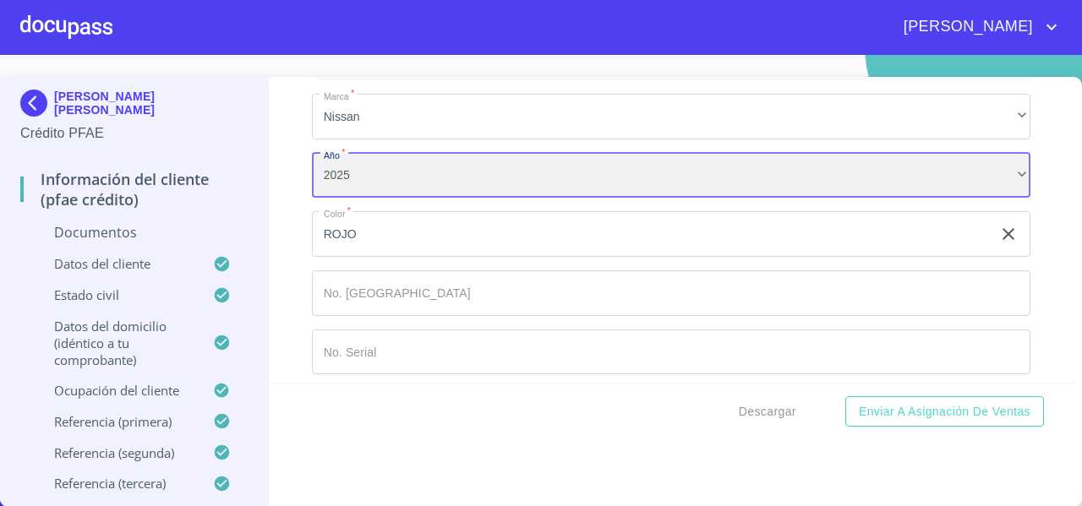
scroll to position [7480, 0]
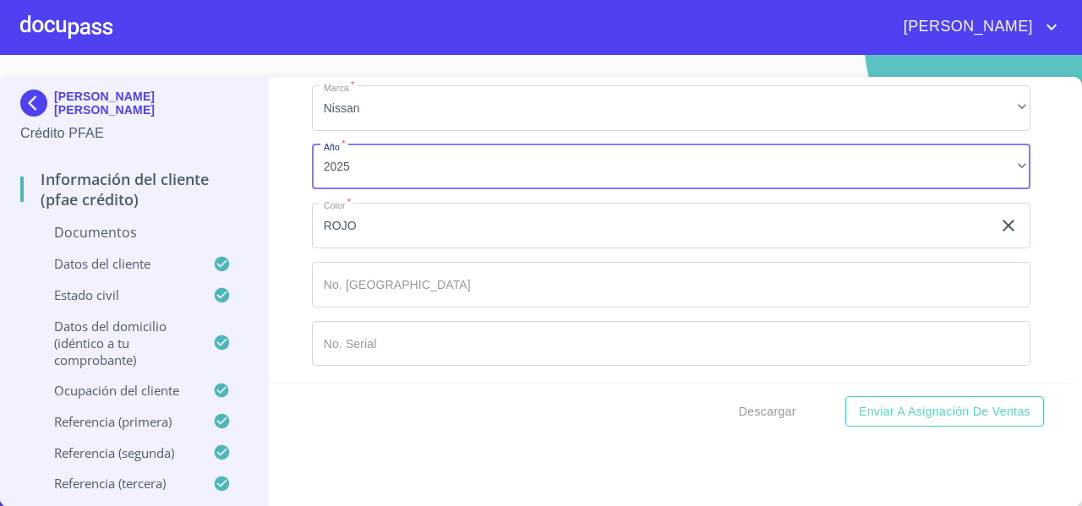
click at [344, 284] on input "Documento de identificación   *" at bounding box center [671, 285] width 719 height 46
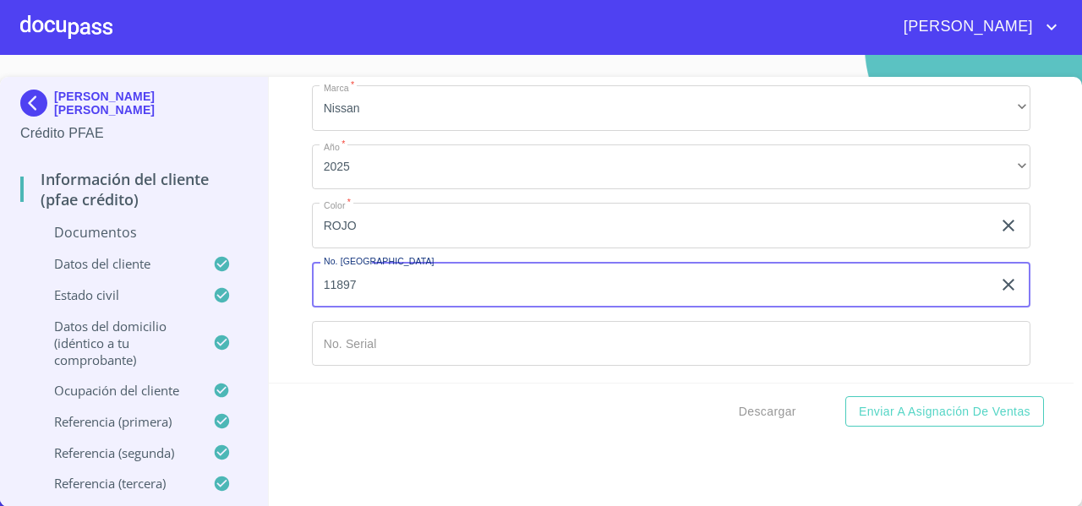
type input "11897"
click at [360, 347] on input "Documento de identificación   *" at bounding box center [671, 344] width 719 height 46
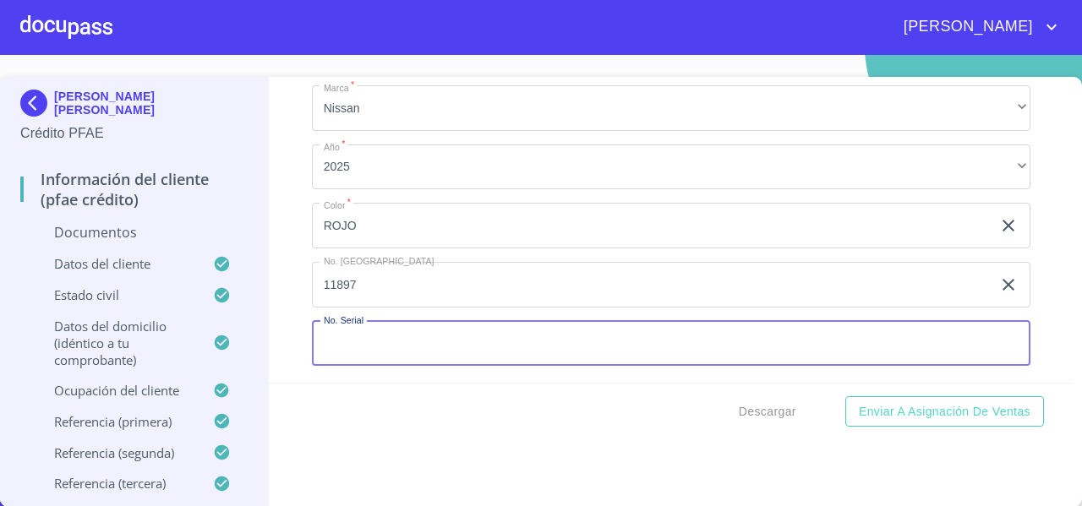
paste input "[US_VEHICLE_IDENTIFICATION_NUMBER]"
type input "[US_VEHICLE_IDENTIFICATION_NUMBER]"
click at [280, 307] on div "Información del cliente (PFAE crédito) Documentos Documento de identificación  …" at bounding box center [672, 230] width 806 height 306
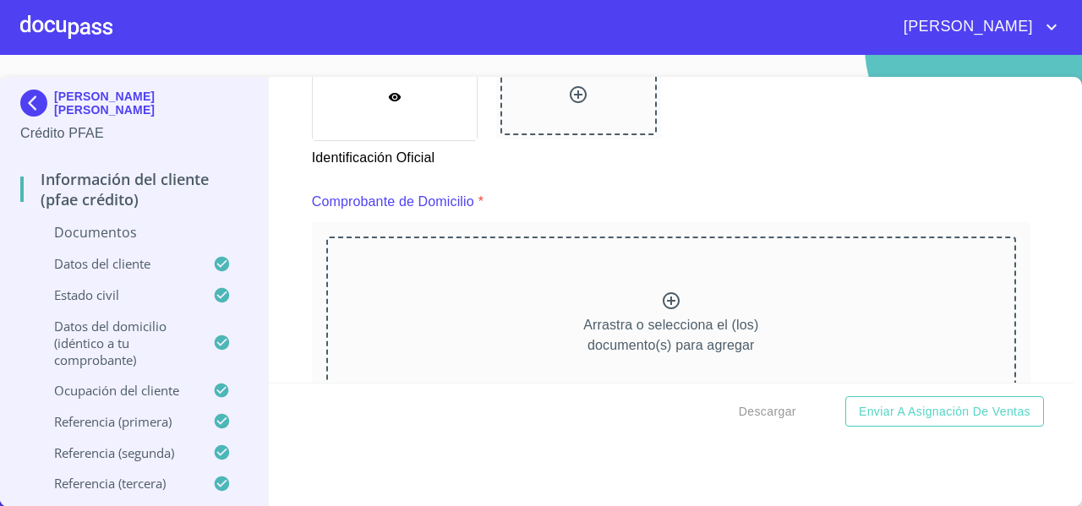
scroll to position [808, 0]
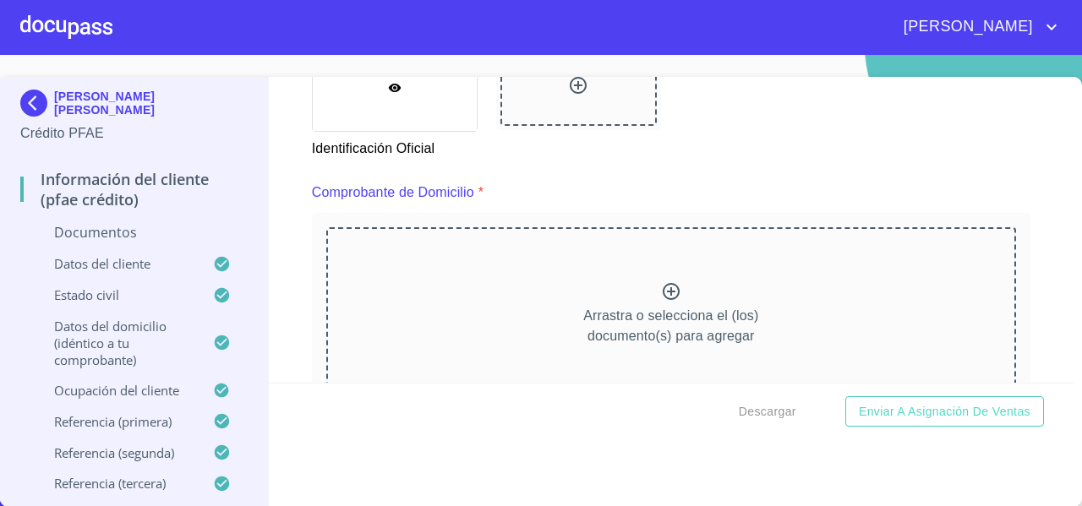
click at [478, 302] on div "Arrastra o selecciona el (los) documento(s) para agregar" at bounding box center [671, 313] width 690 height 172
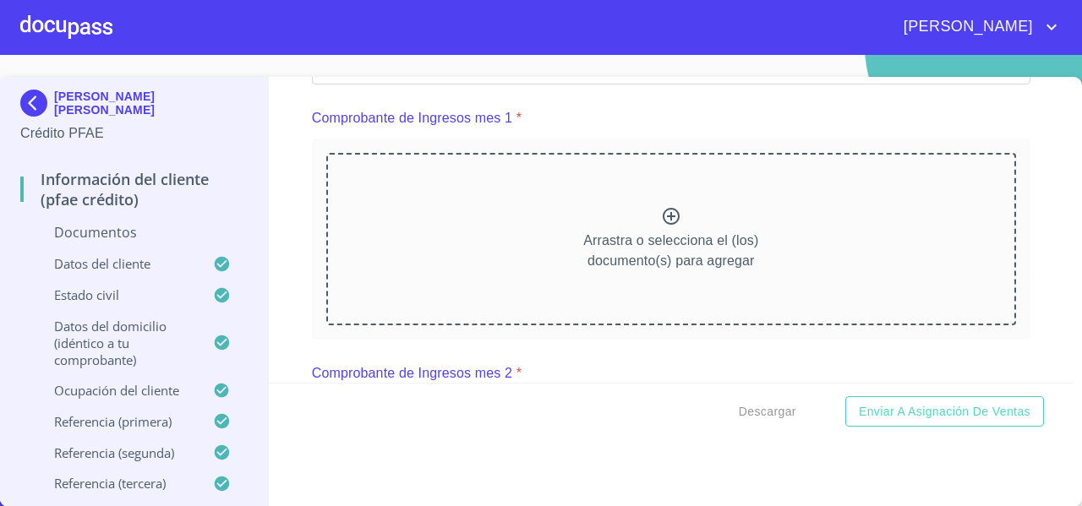
scroll to position [1645, 0]
click at [631, 253] on p "Arrastra o selecciona el (los) documento(s) para agregar" at bounding box center [670, 250] width 175 height 41
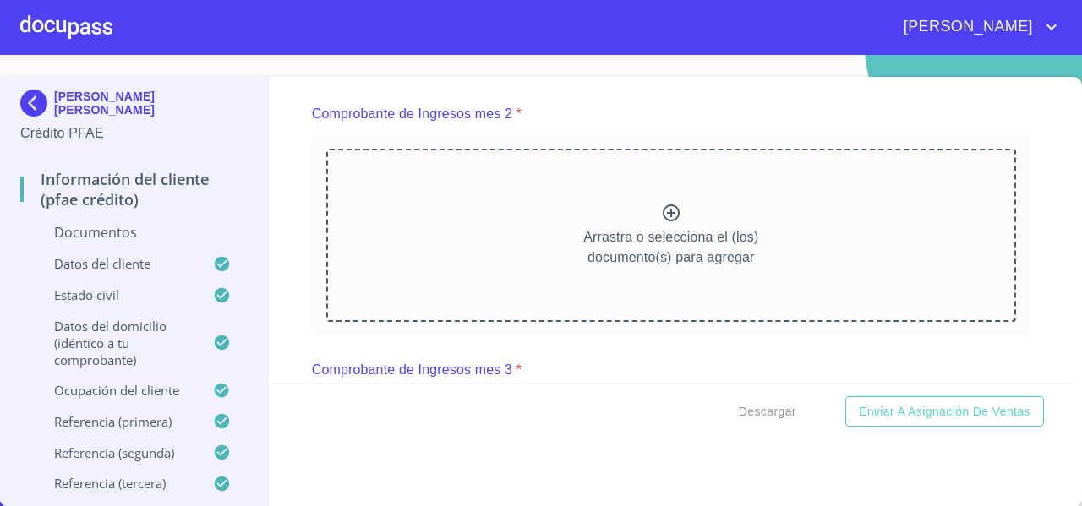
scroll to position [2372, 0]
click at [671, 266] on p "Arrastra o selecciona el (los) documento(s) para agregar" at bounding box center [670, 246] width 175 height 41
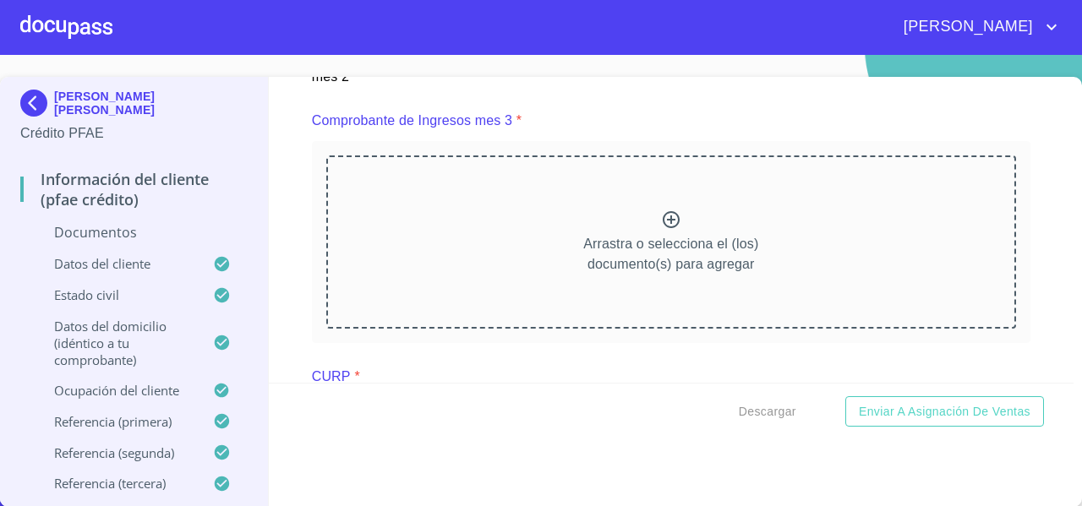
scroll to position [3091, 0]
click at [521, 254] on div "Arrastra o selecciona el (los) documento(s) para agregar" at bounding box center [671, 236] width 690 height 172
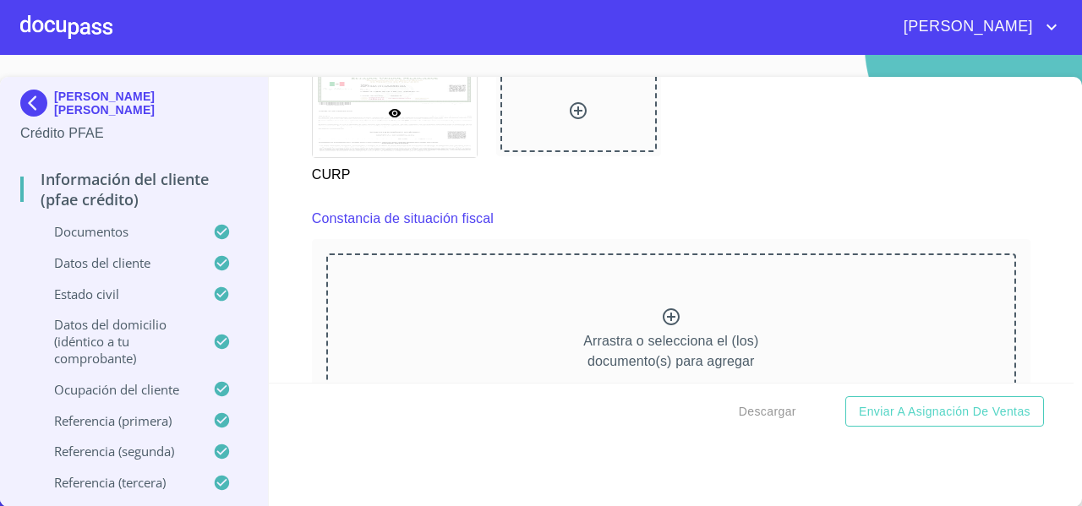
scroll to position [4400, 0]
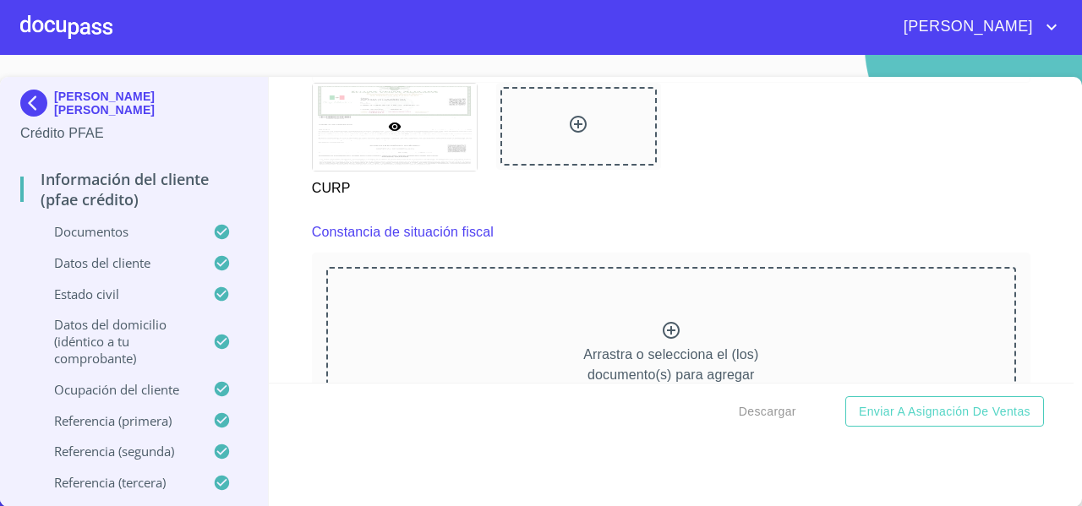
click at [630, 317] on div "Arrastra o selecciona el (los) documento(s) para agregar" at bounding box center [671, 353] width 690 height 172
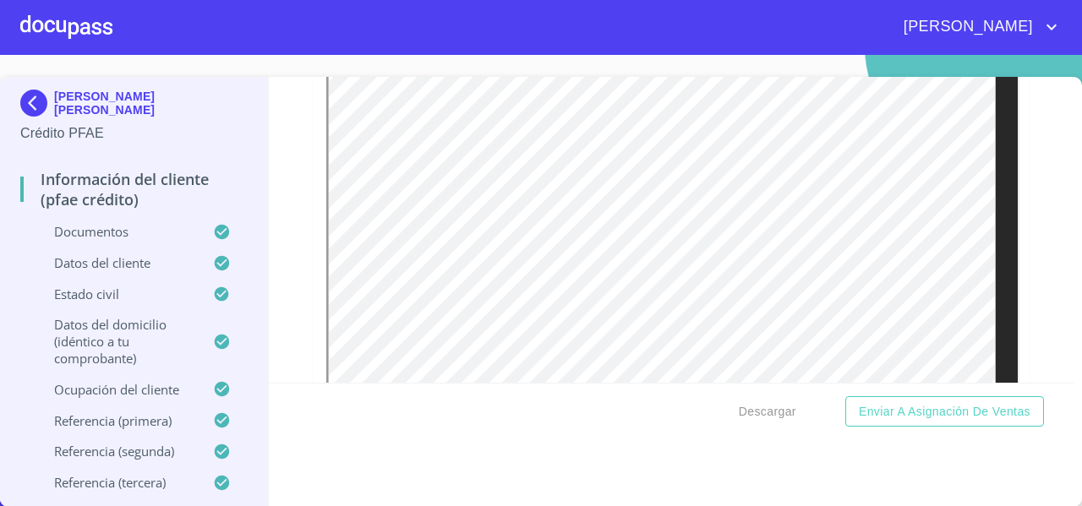
scroll to position [4772, 0]
click at [908, 418] on span "Enviar a Asignación de Ventas" at bounding box center [945, 412] width 172 height 21
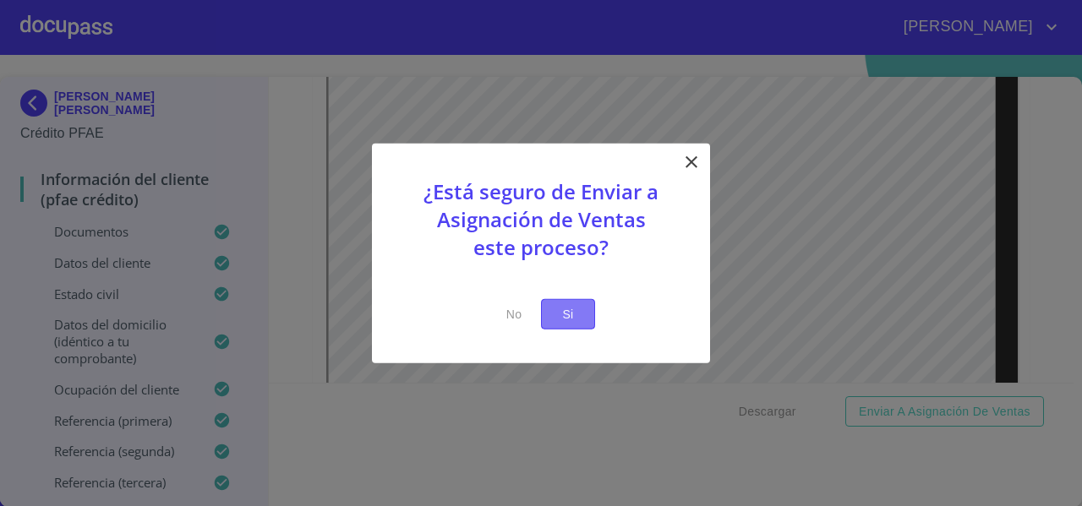
click at [562, 306] on span "Si" at bounding box center [568, 313] width 27 height 21
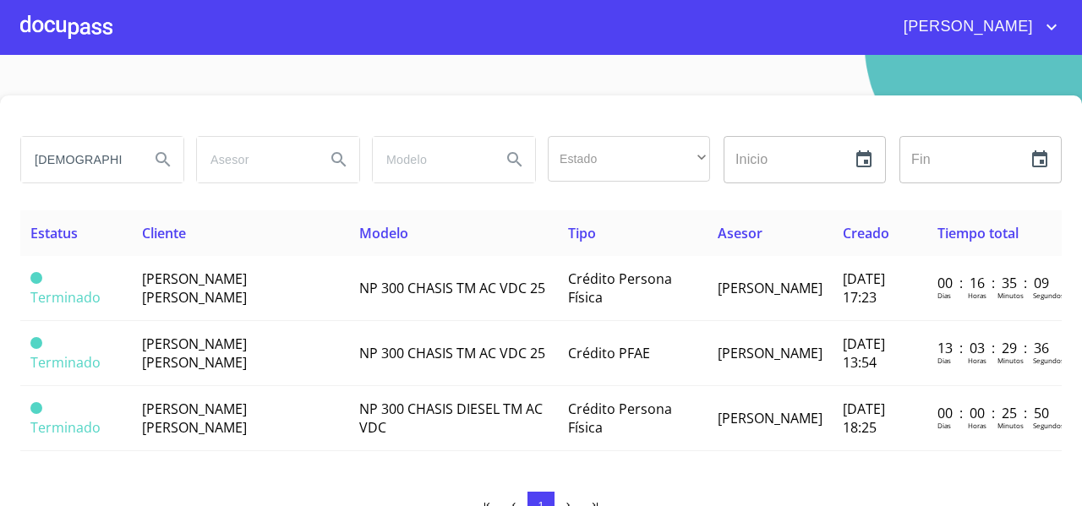
click at [78, 37] on div at bounding box center [66, 27] width 92 height 54
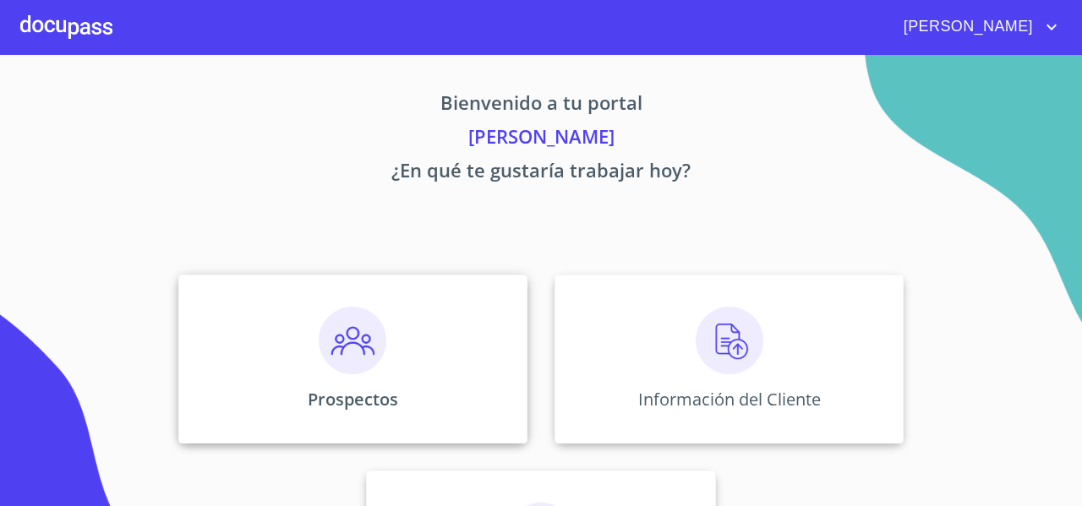
scroll to position [145, 0]
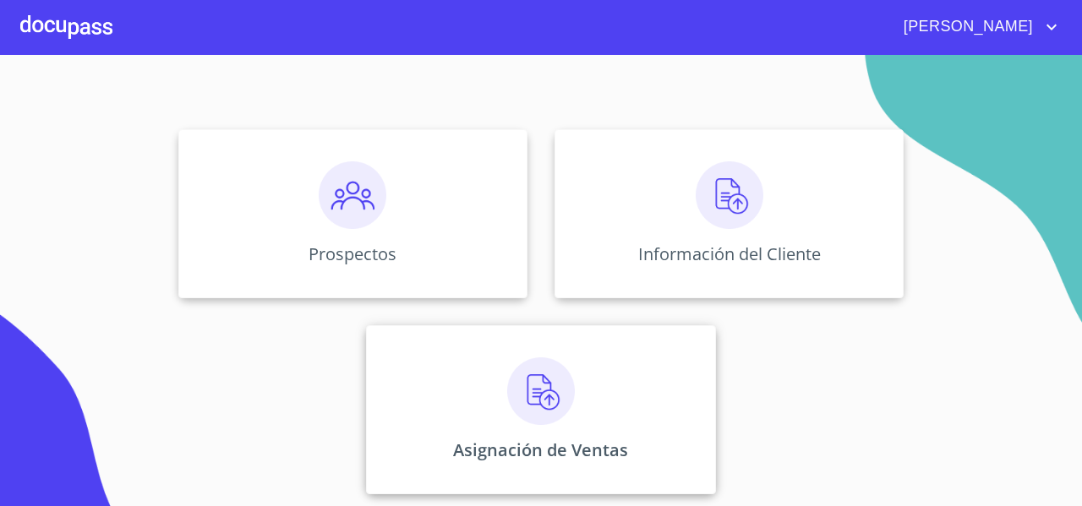
click at [414, 402] on div "Asignación de Ventas" at bounding box center [540, 409] width 349 height 169
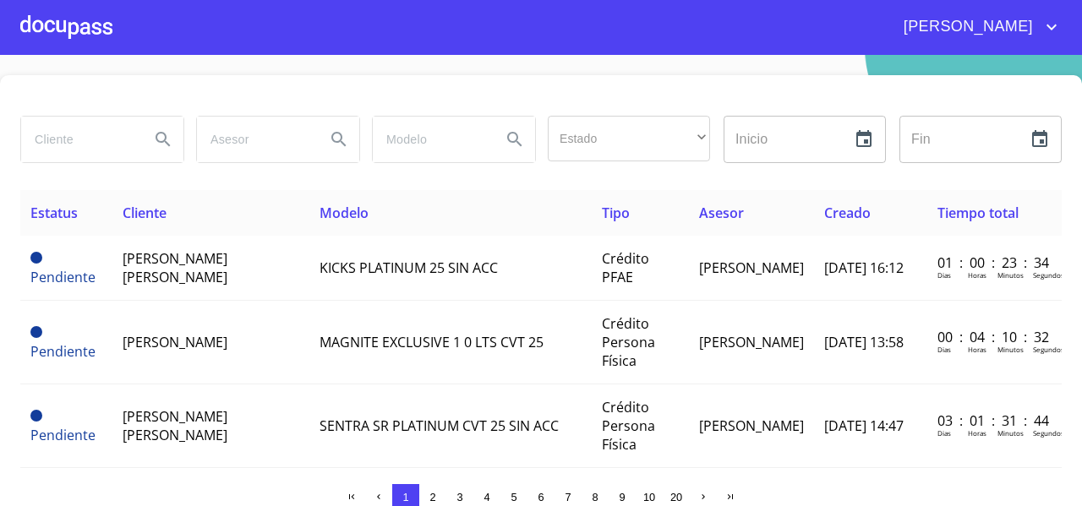
click at [54, 140] on input "search" at bounding box center [78, 140] width 115 height 46
type input "[DEMOGRAPHIC_DATA][PERSON_NAME]"
click at [184, 130] on div "[DEMOGRAPHIC_DATA][PERSON_NAME]" at bounding box center [102, 139] width 176 height 61
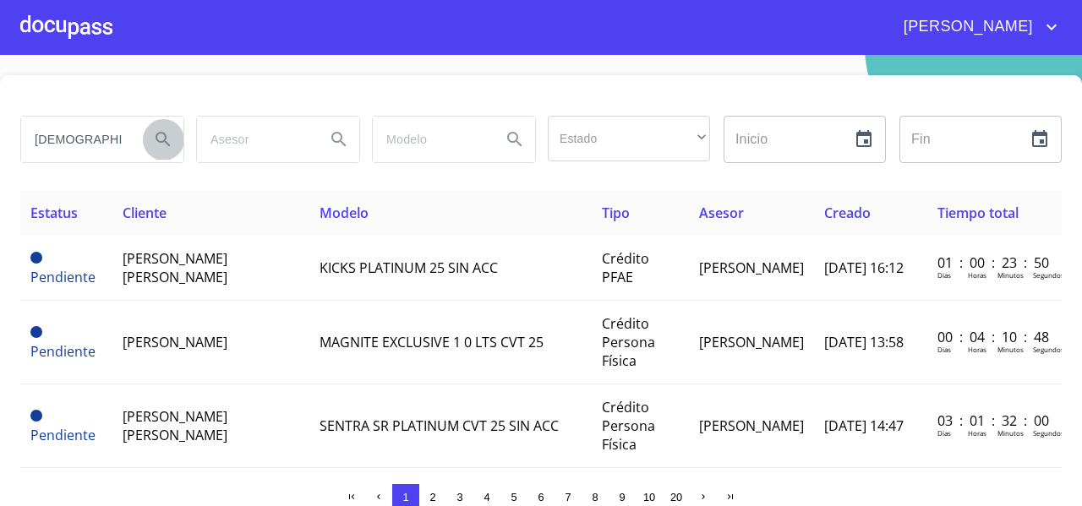
click at [167, 136] on icon "Search" at bounding box center [163, 139] width 20 height 20
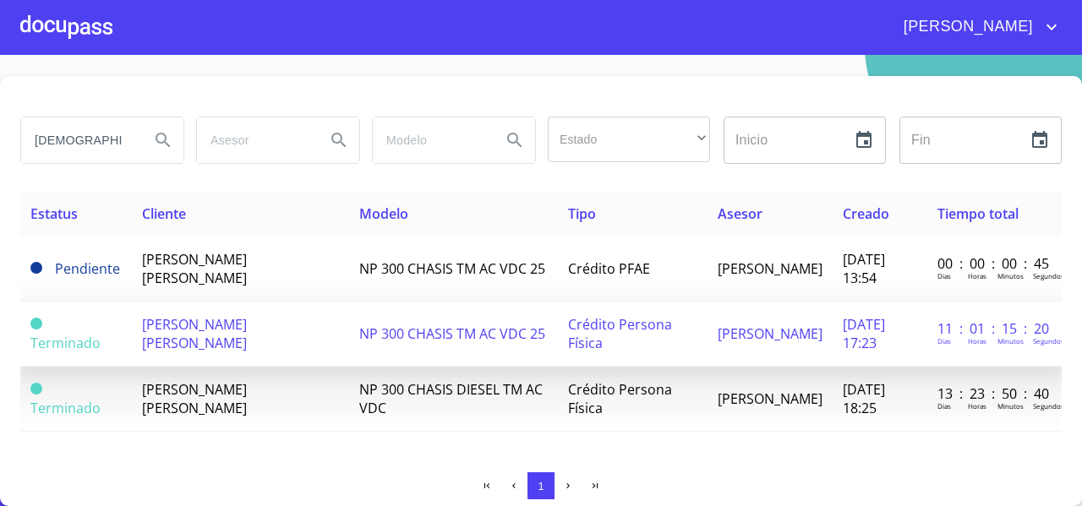
click at [216, 335] on td "[PERSON_NAME] [PERSON_NAME]" at bounding box center [240, 334] width 217 height 65
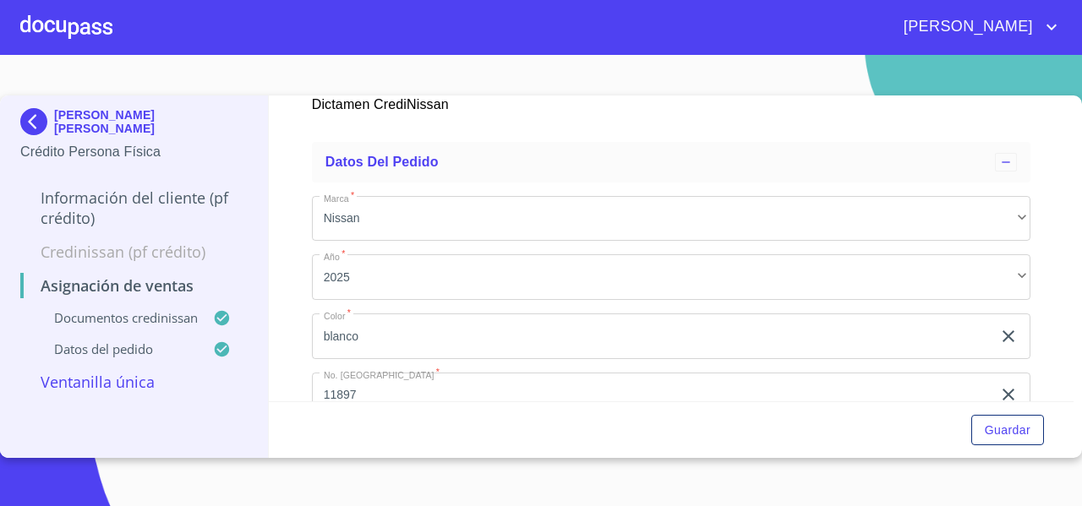
scroll to position [561, 0]
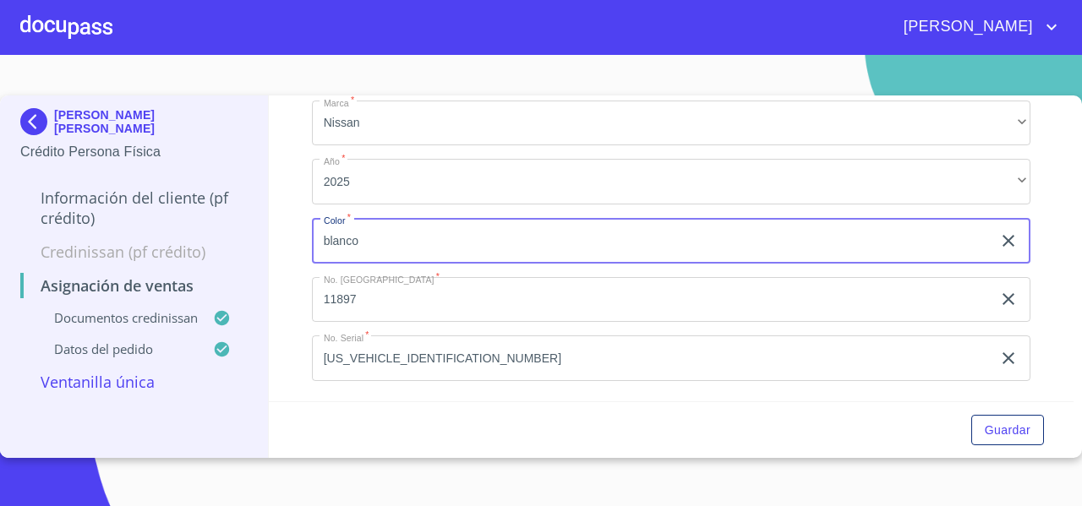
click at [476, 243] on input "blanco" at bounding box center [652, 241] width 680 height 46
click at [998, 237] on icon "clear input" at bounding box center [1008, 241] width 20 height 20
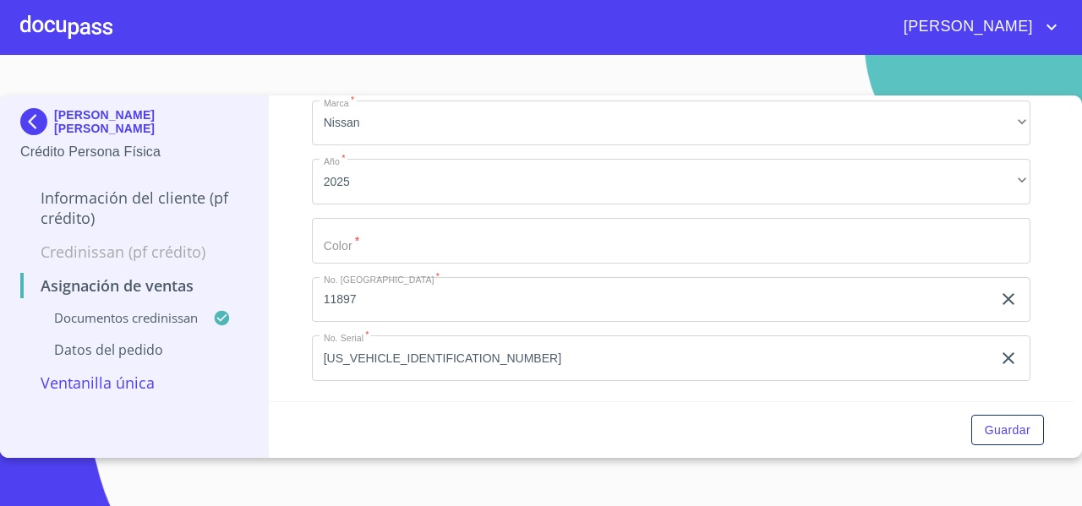
click at [578, 241] on input "Marca   *" at bounding box center [671, 241] width 719 height 46
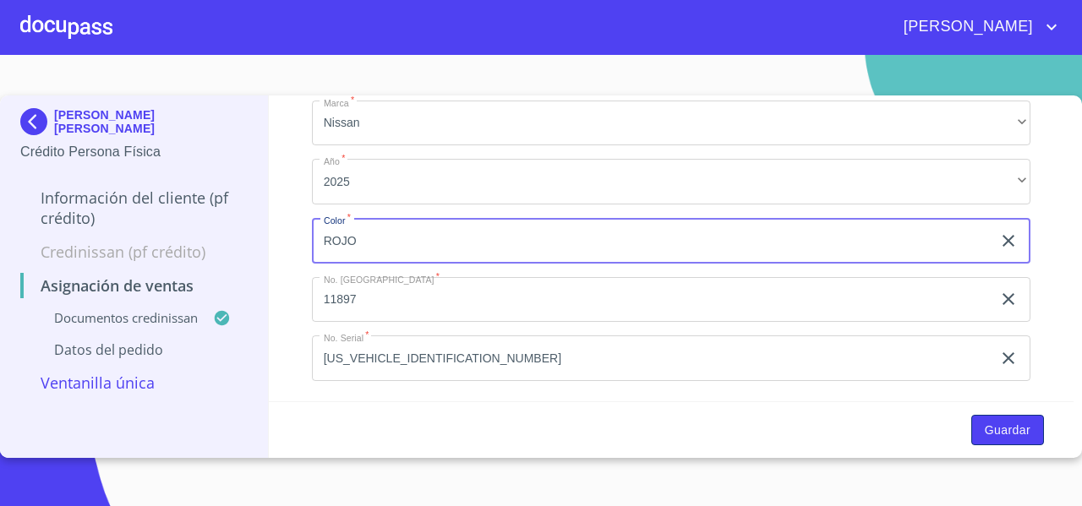
type input "ROJO"
click at [1004, 424] on span "Guardar" at bounding box center [1008, 430] width 46 height 21
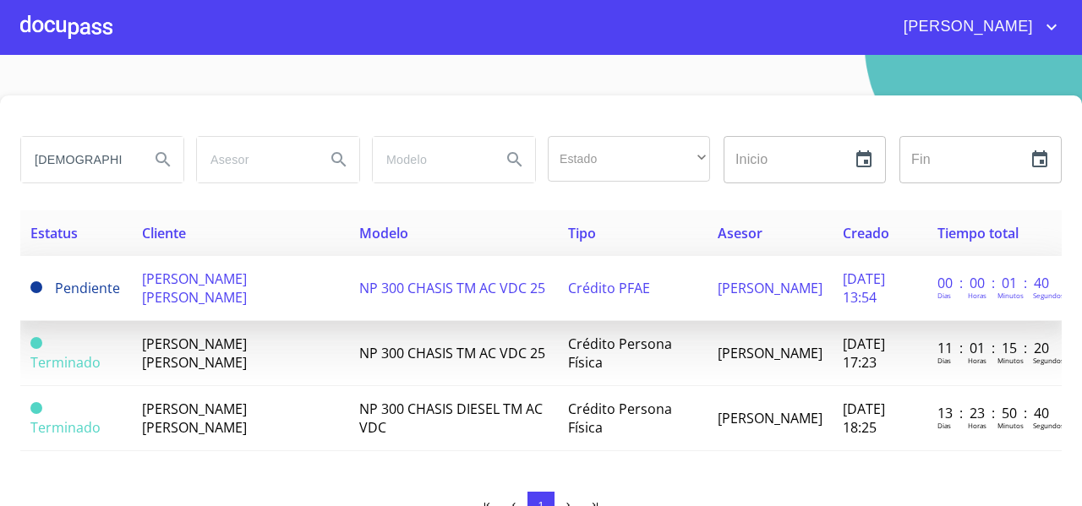
click at [245, 298] on td "[PERSON_NAME] [PERSON_NAME]" at bounding box center [240, 288] width 217 height 65
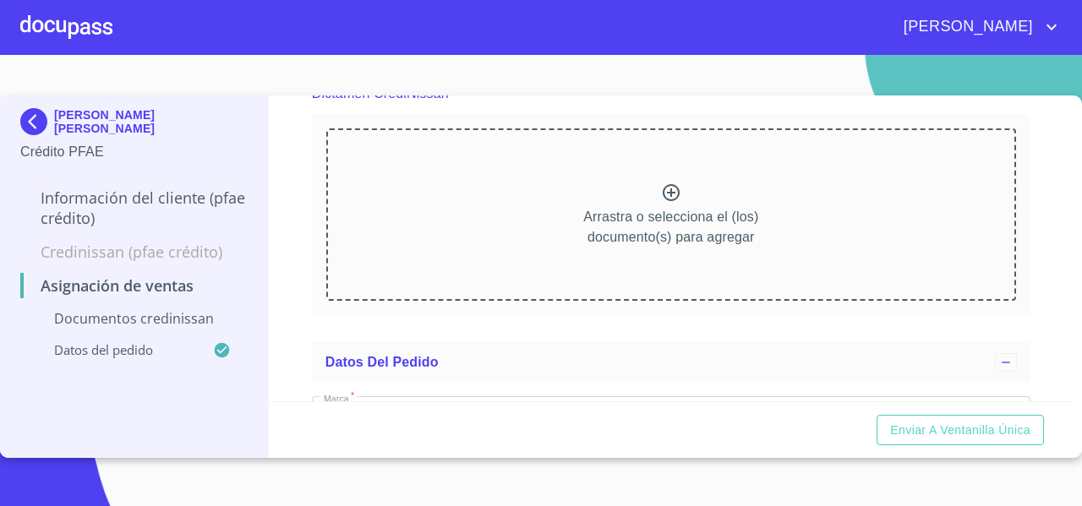
scroll to position [168, 0]
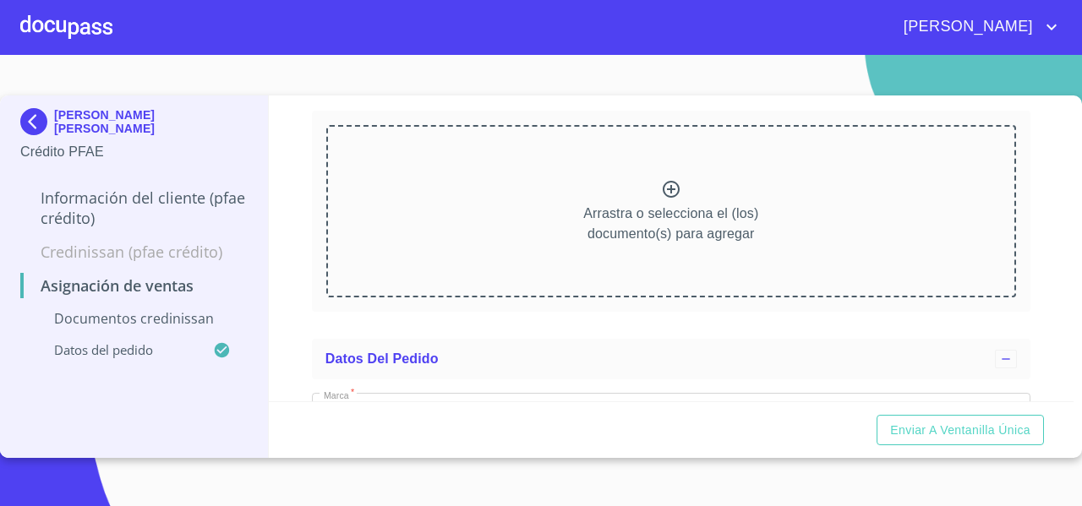
click at [475, 222] on div "Arrastra o selecciona el (los) documento(s) para agregar" at bounding box center [671, 211] width 690 height 172
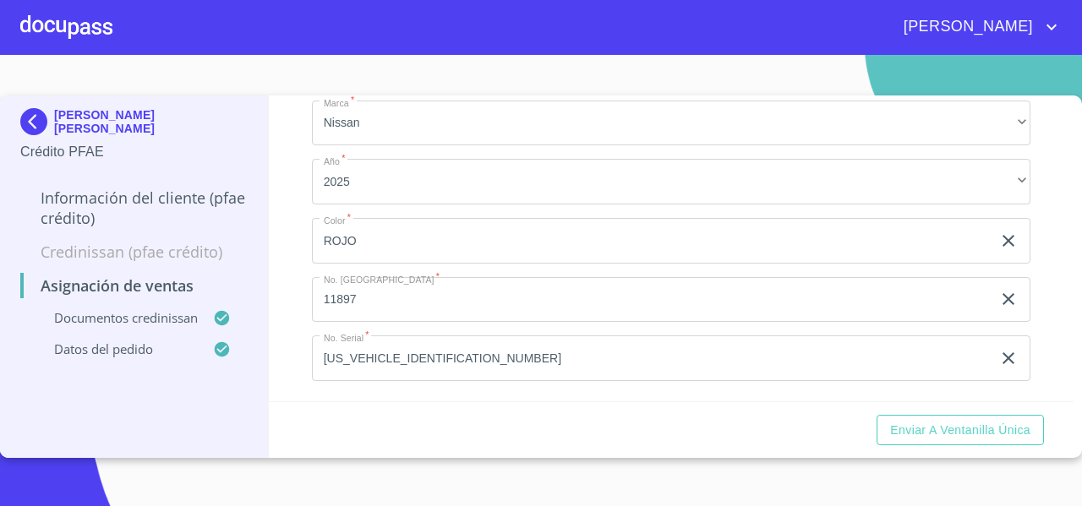
scroll to position [561, 0]
click at [912, 437] on span "Enviar a Ventanilla única" at bounding box center [960, 430] width 140 height 21
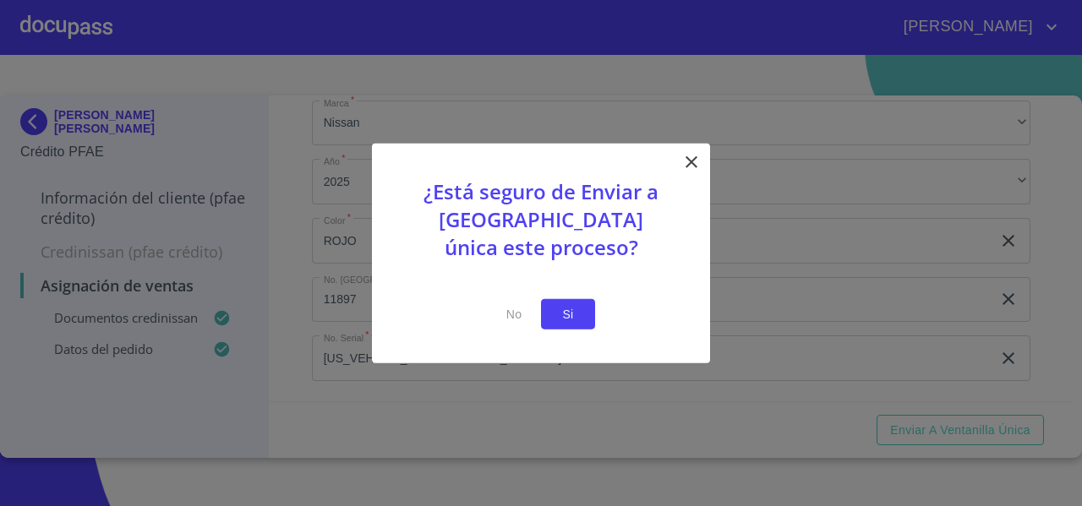
click at [578, 326] on button "Si" at bounding box center [568, 313] width 54 height 31
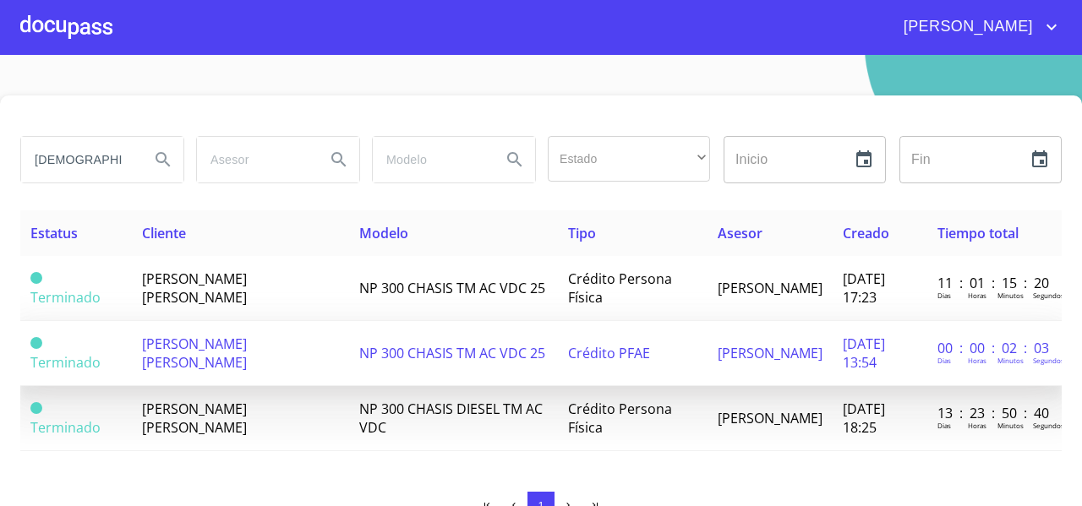
click at [156, 332] on td "[PERSON_NAME] [PERSON_NAME]" at bounding box center [240, 353] width 217 height 65
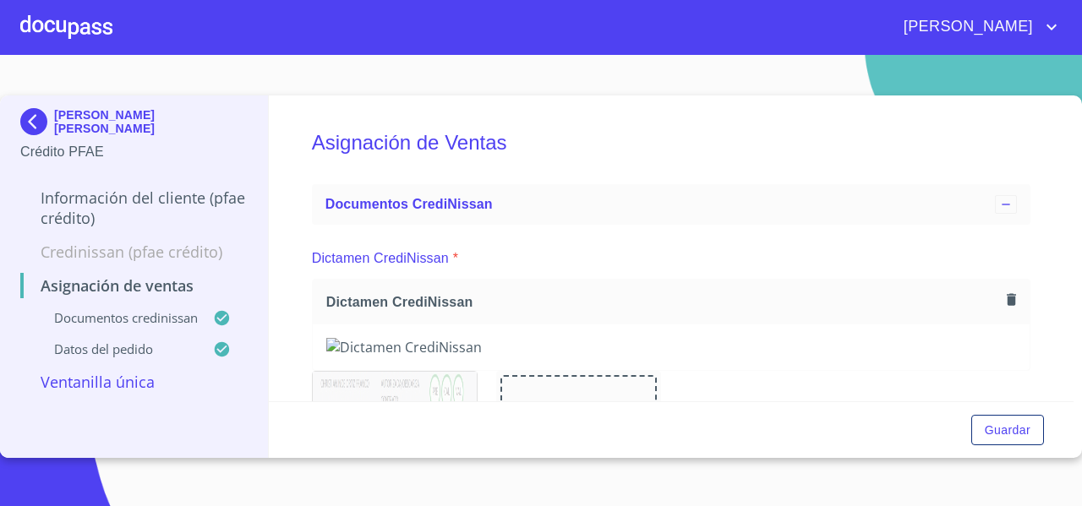
click at [32, 103] on div "[PERSON_NAME] [PERSON_NAME] Crédito PFAE" at bounding box center [133, 135] width 227 height 79
click at [30, 114] on img at bounding box center [37, 121] width 34 height 27
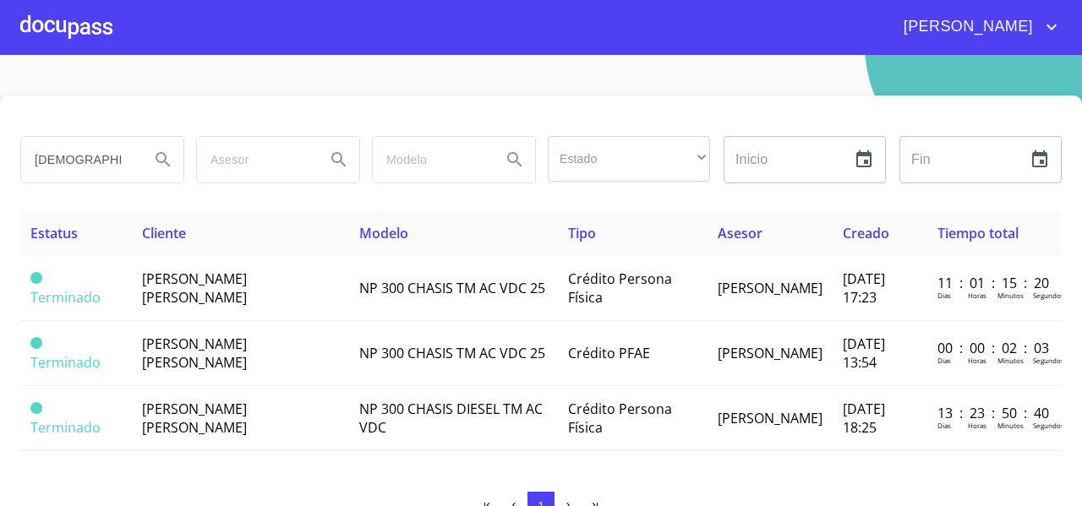
click at [111, 161] on input "[DEMOGRAPHIC_DATA][PERSON_NAME]" at bounding box center [78, 160] width 115 height 46
type input "[PERSON_NAME]"
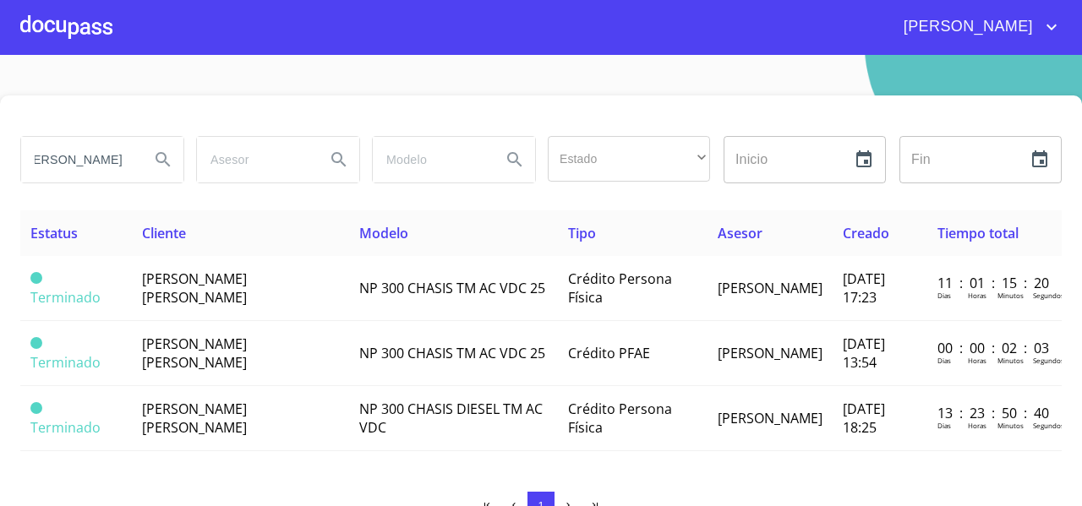
click at [173, 154] on button "Search" at bounding box center [163, 159] width 41 height 41
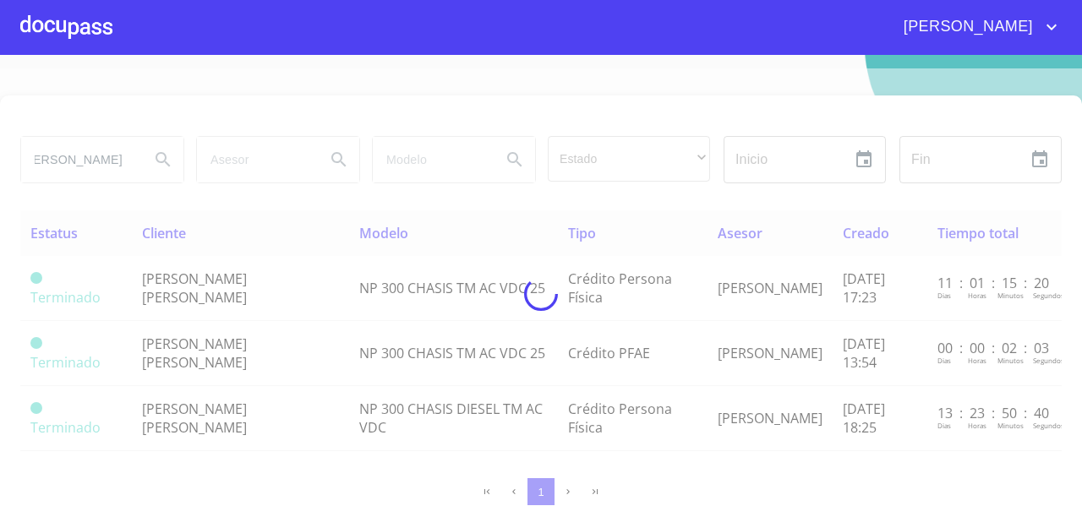
scroll to position [0, 0]
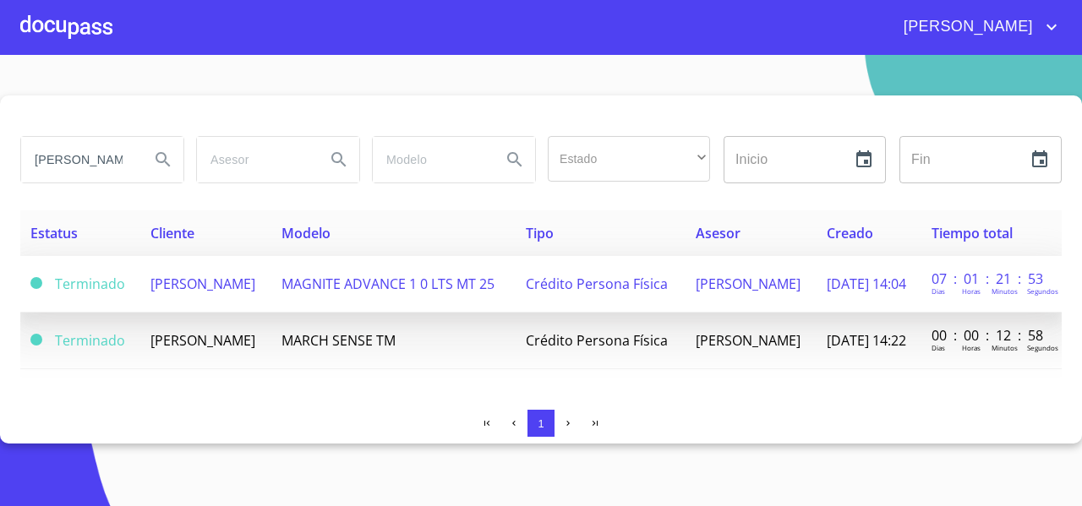
click at [235, 292] on td "[PERSON_NAME]" at bounding box center [205, 284] width 131 height 57
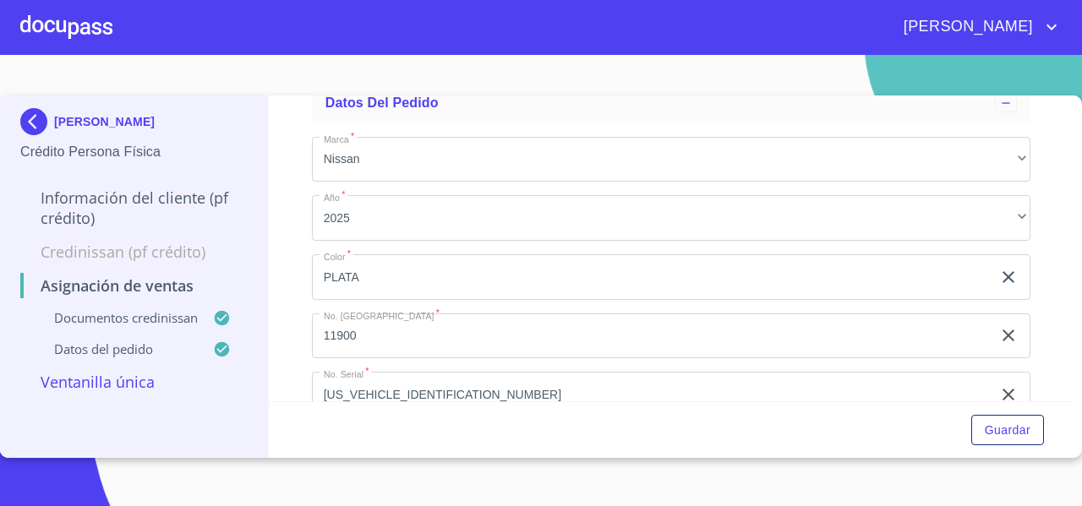
scroll to position [548, 0]
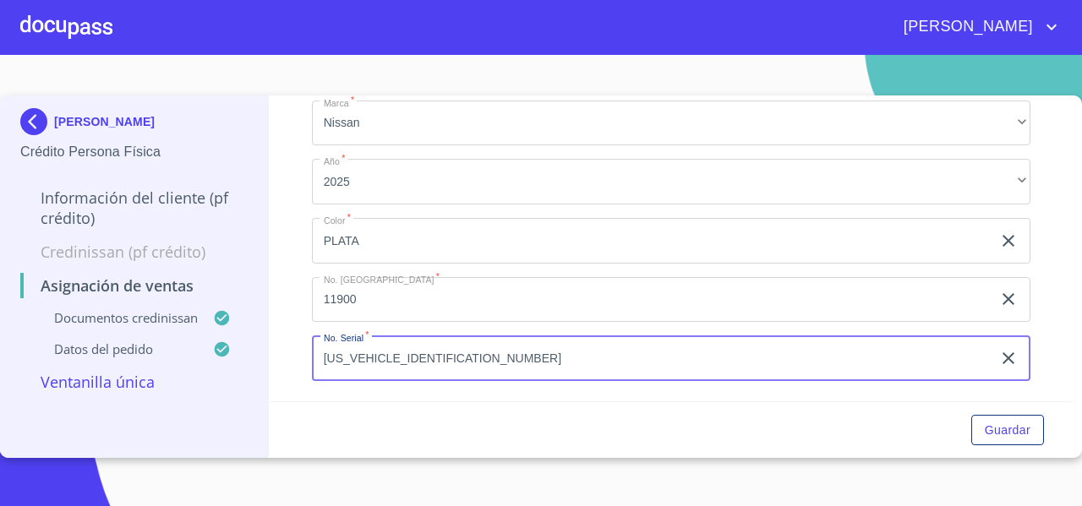
click at [484, 369] on input "[US_VEHICLE_IDENTIFICATION_NUMBER]" at bounding box center [652, 359] width 680 height 46
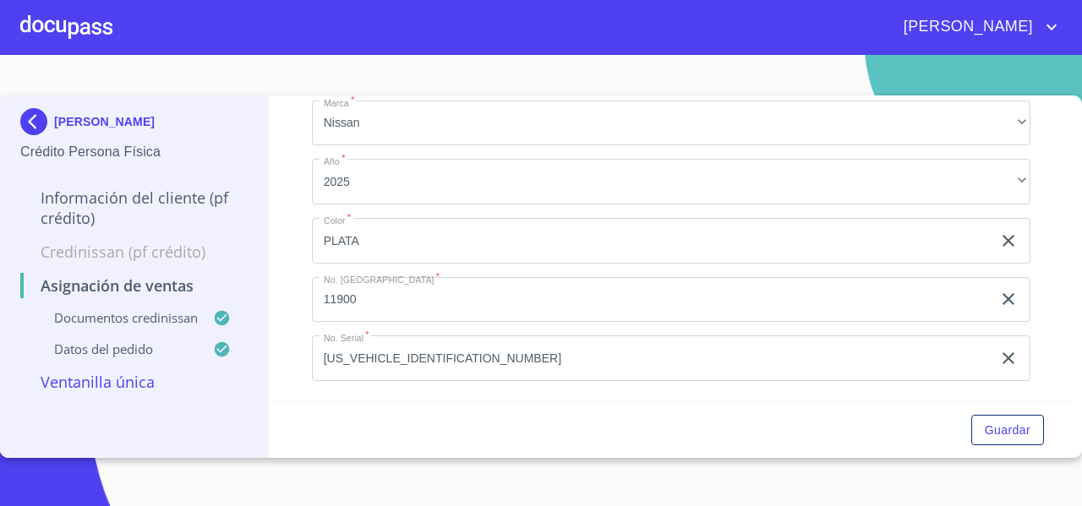
drag, startPoint x: 230, startPoint y: 123, endPoint x: 74, endPoint y: 86, distance: 160.6
click at [74, 86] on section "[PERSON_NAME] Crédito Persona Física Información del cliente (PF crédito) Credi…" at bounding box center [541, 280] width 1082 height 451
copy p "[PERSON_NAME]"
click at [68, 22] on div at bounding box center [66, 27] width 92 height 54
